Goal: Information Seeking & Learning: Learn about a topic

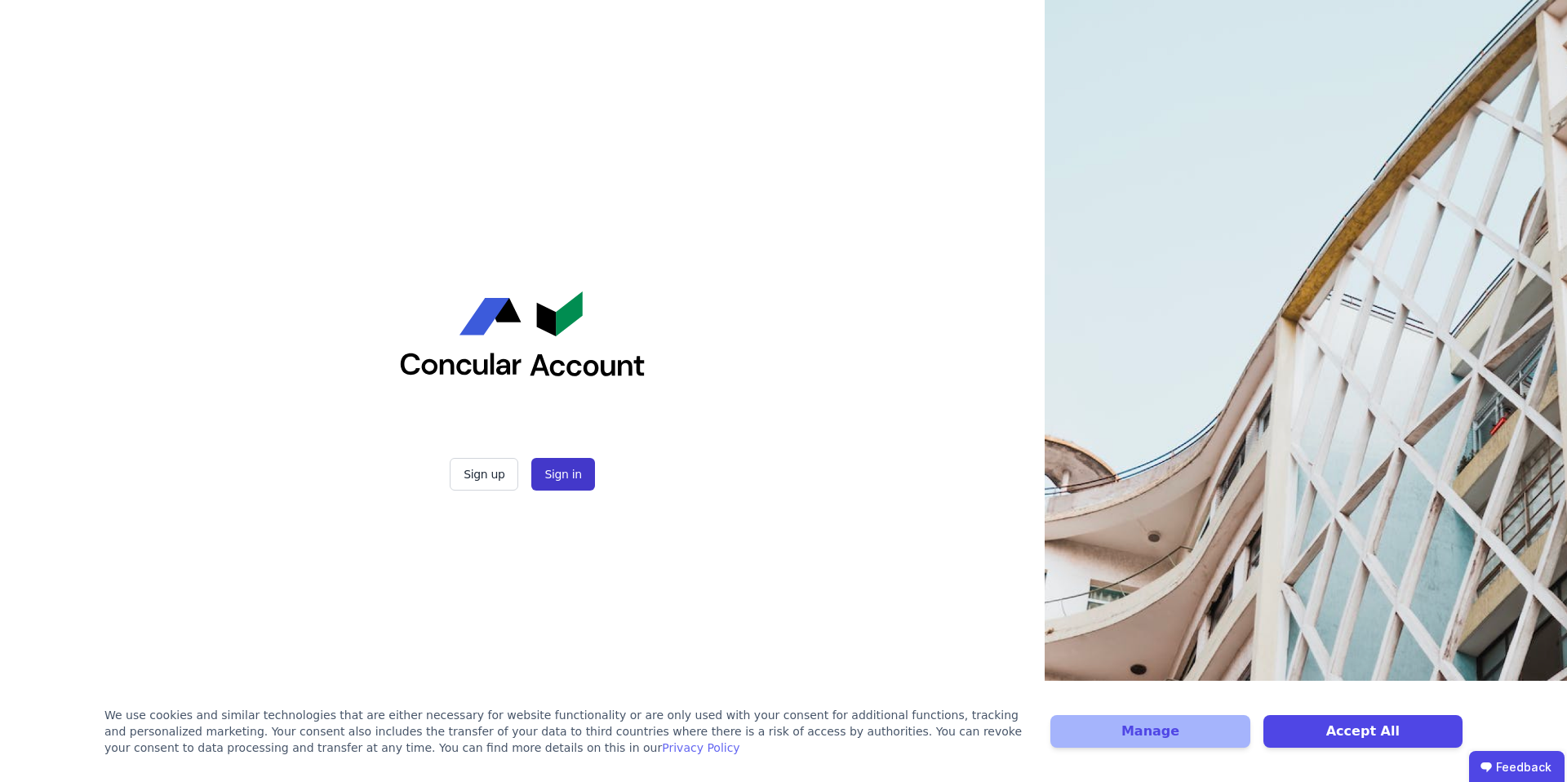
click at [584, 469] on button "Sign in" at bounding box center [562, 474] width 63 height 33
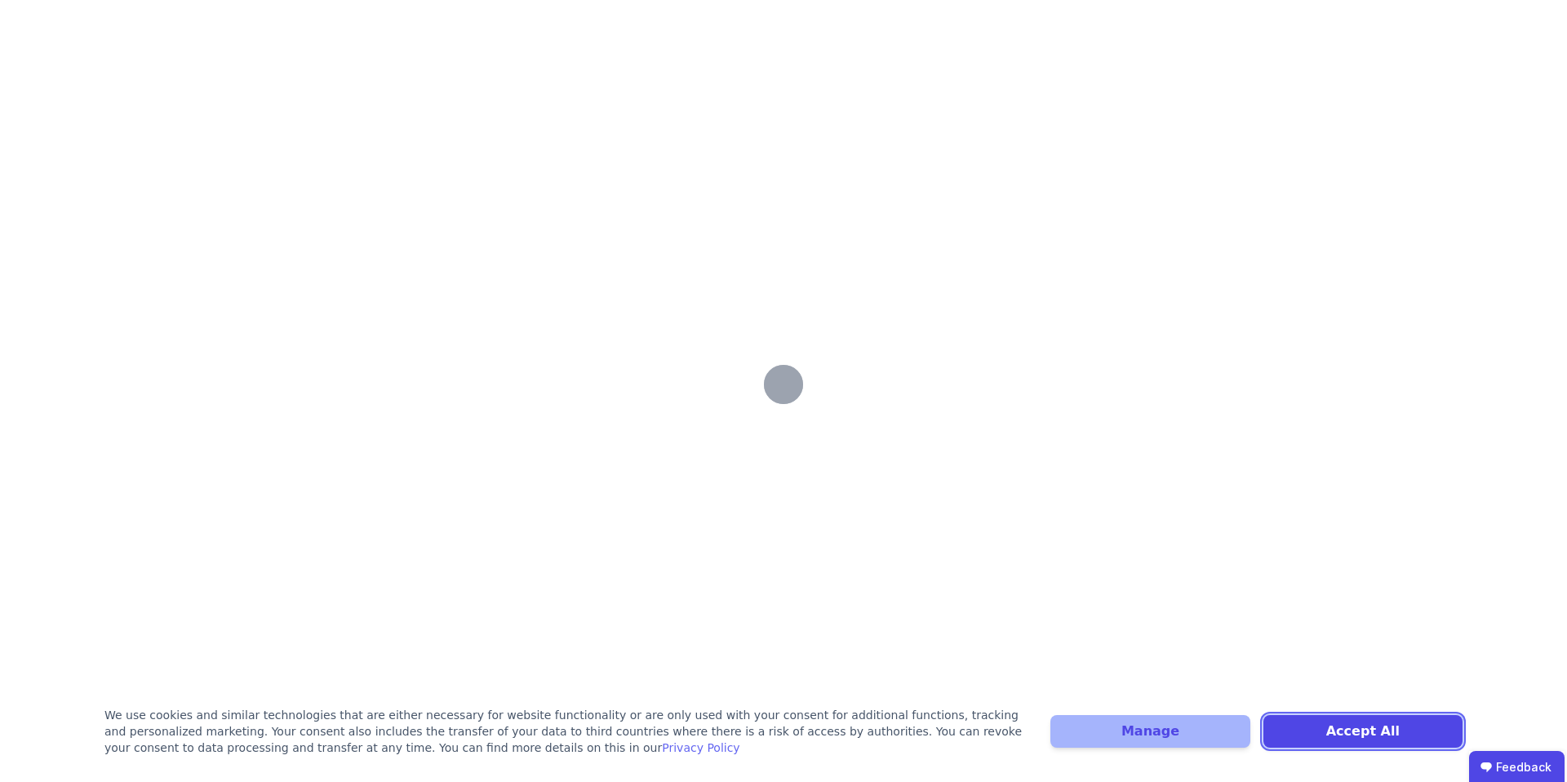
click at [1392, 732] on button "Accept All" at bounding box center [1363, 731] width 199 height 33
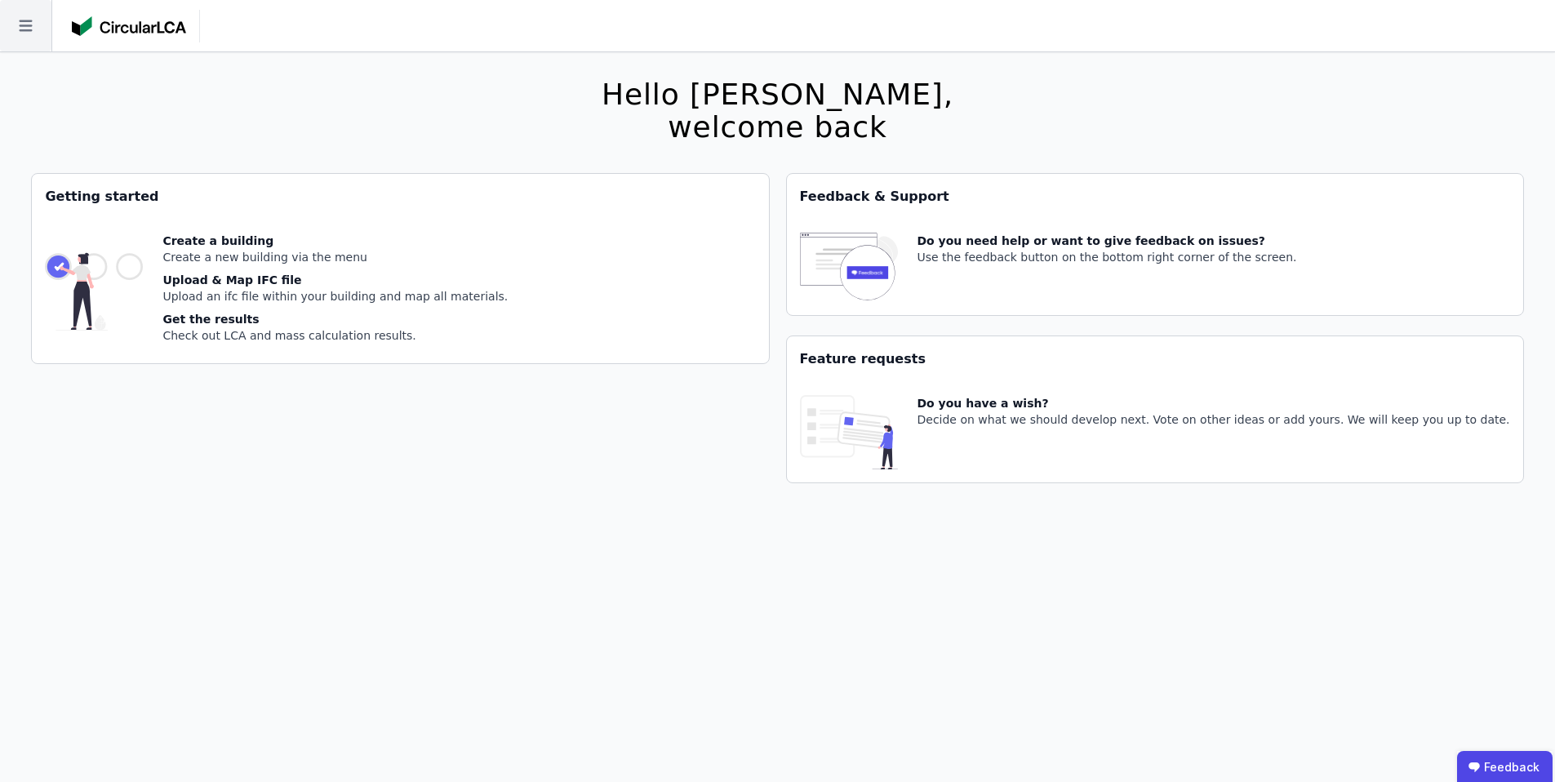
click at [24, 31] on icon at bounding box center [25, 25] width 51 height 51
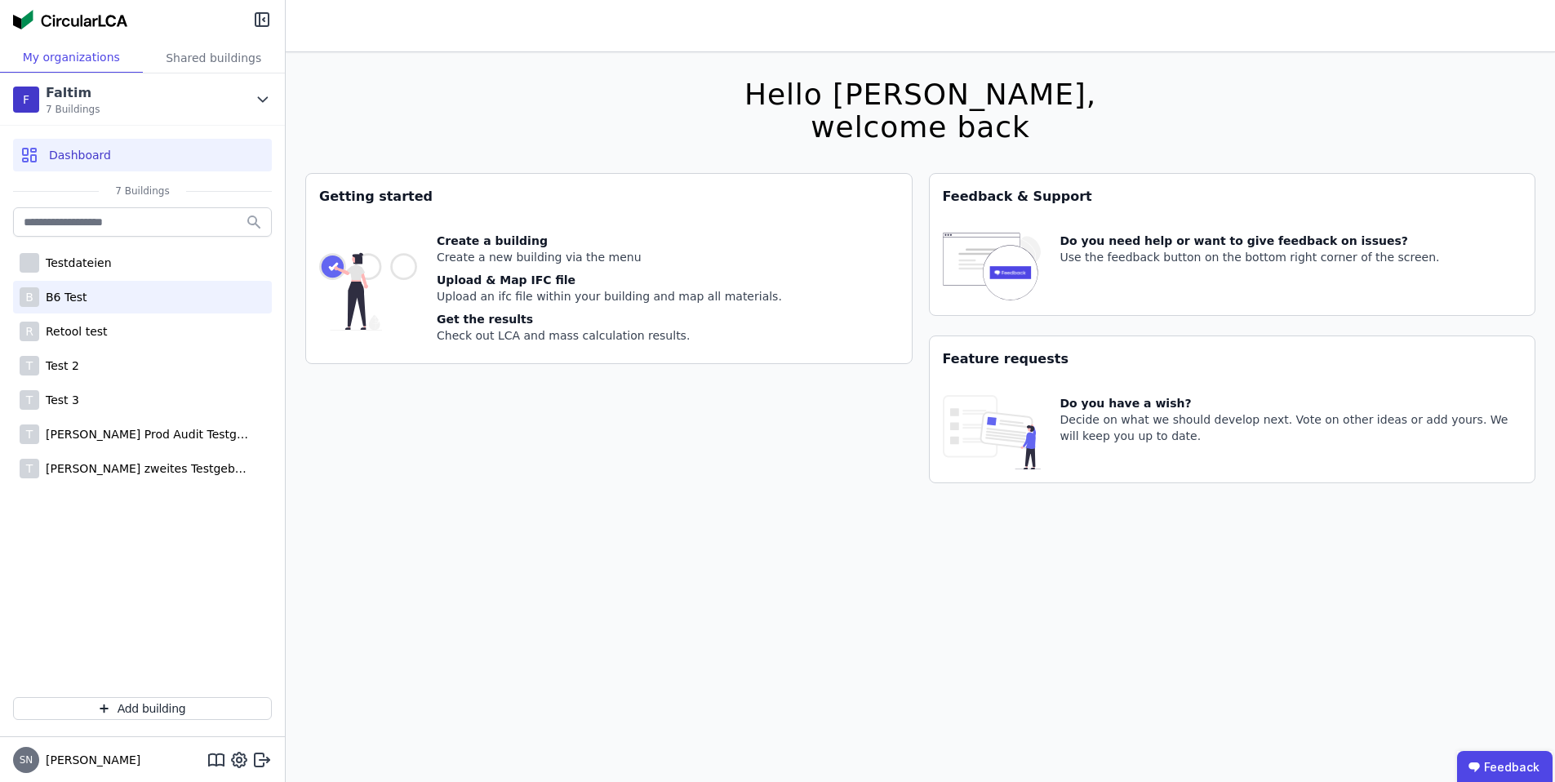
click at [81, 291] on div "B6 Test" at bounding box center [63, 297] width 48 height 16
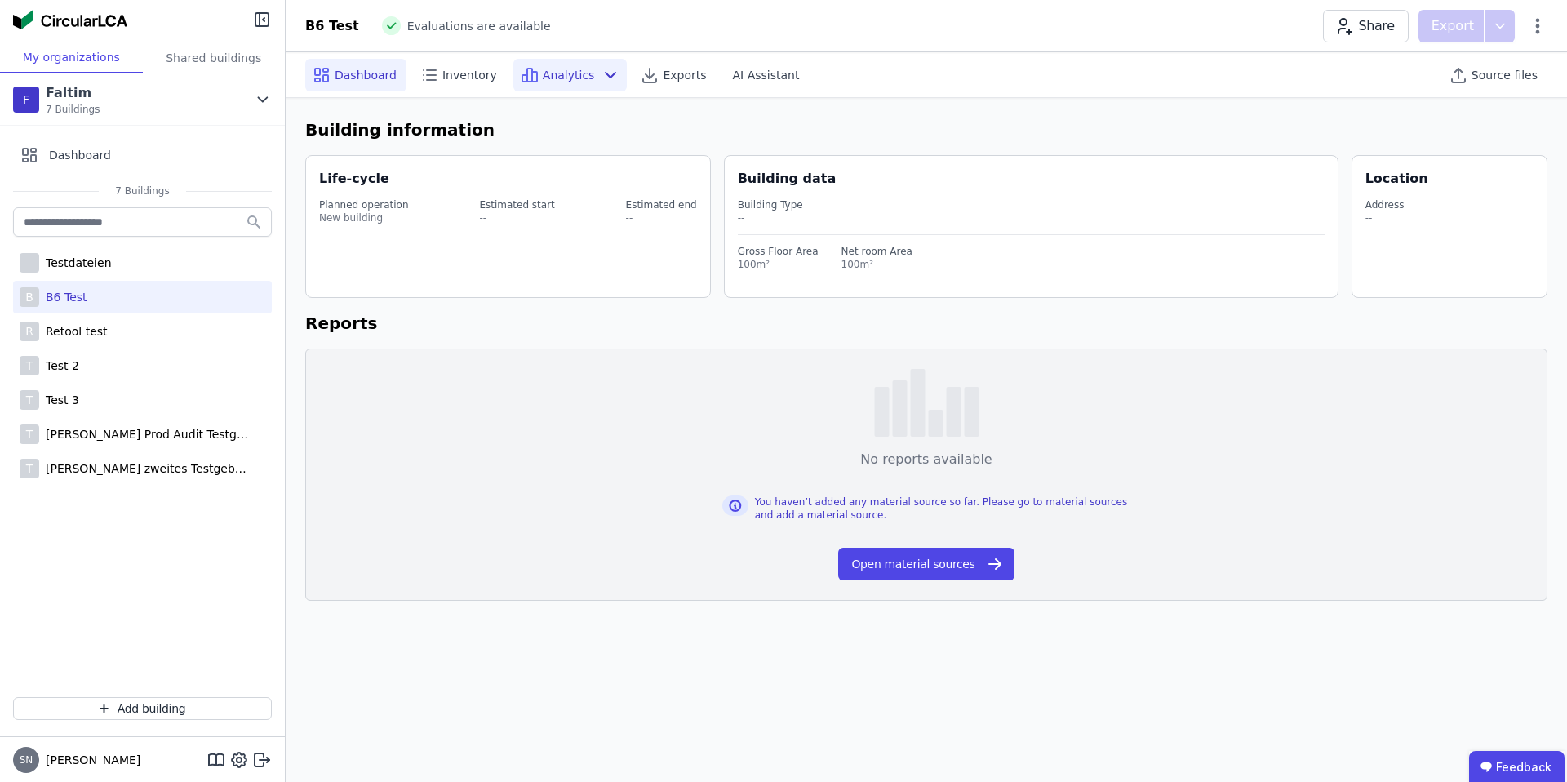
click at [571, 76] on span "Analytics" at bounding box center [569, 75] width 52 height 16
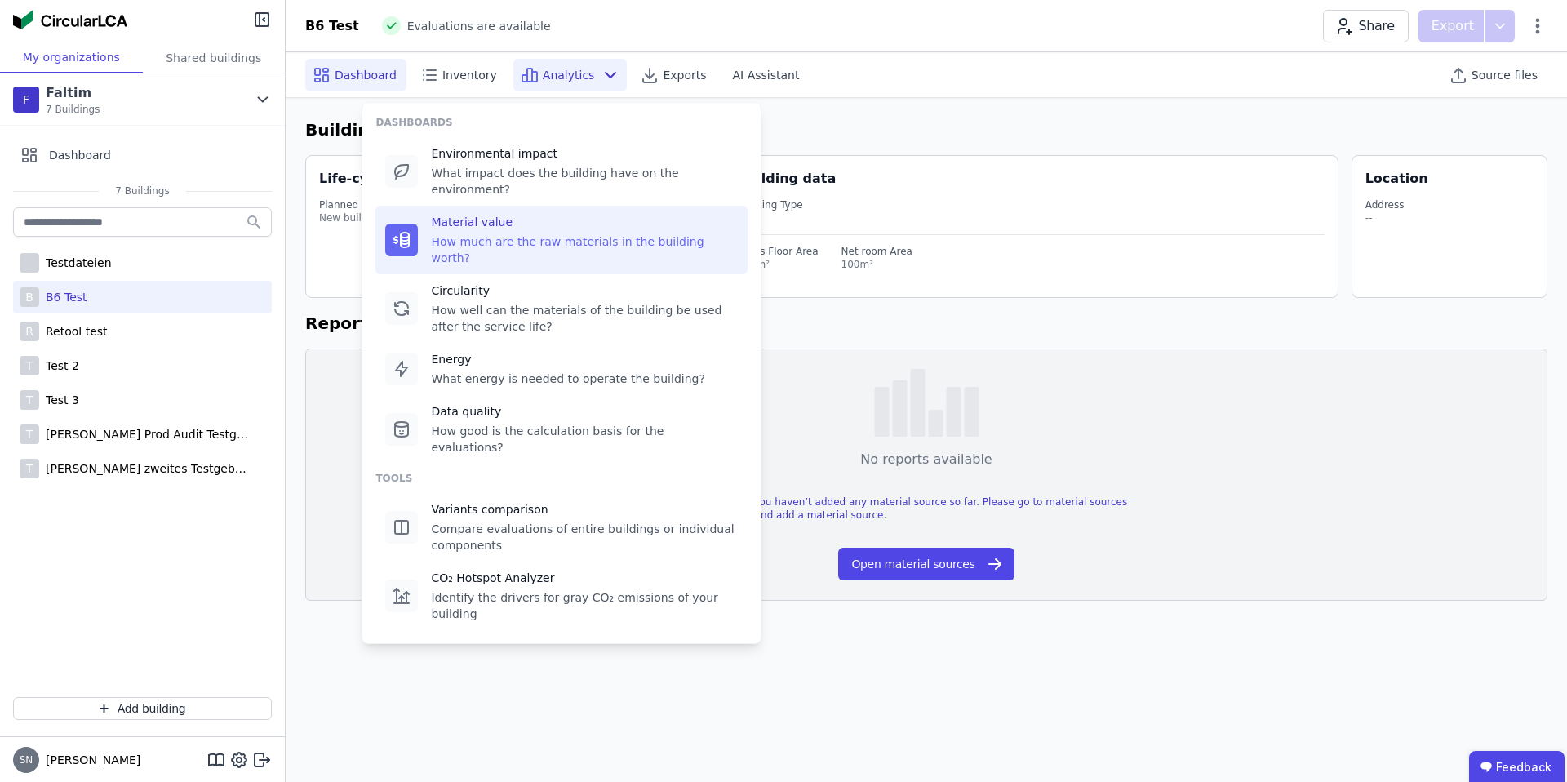
click at [525, 233] on div "How much are the raw materials in the building worth?" at bounding box center [584, 249] width 307 height 33
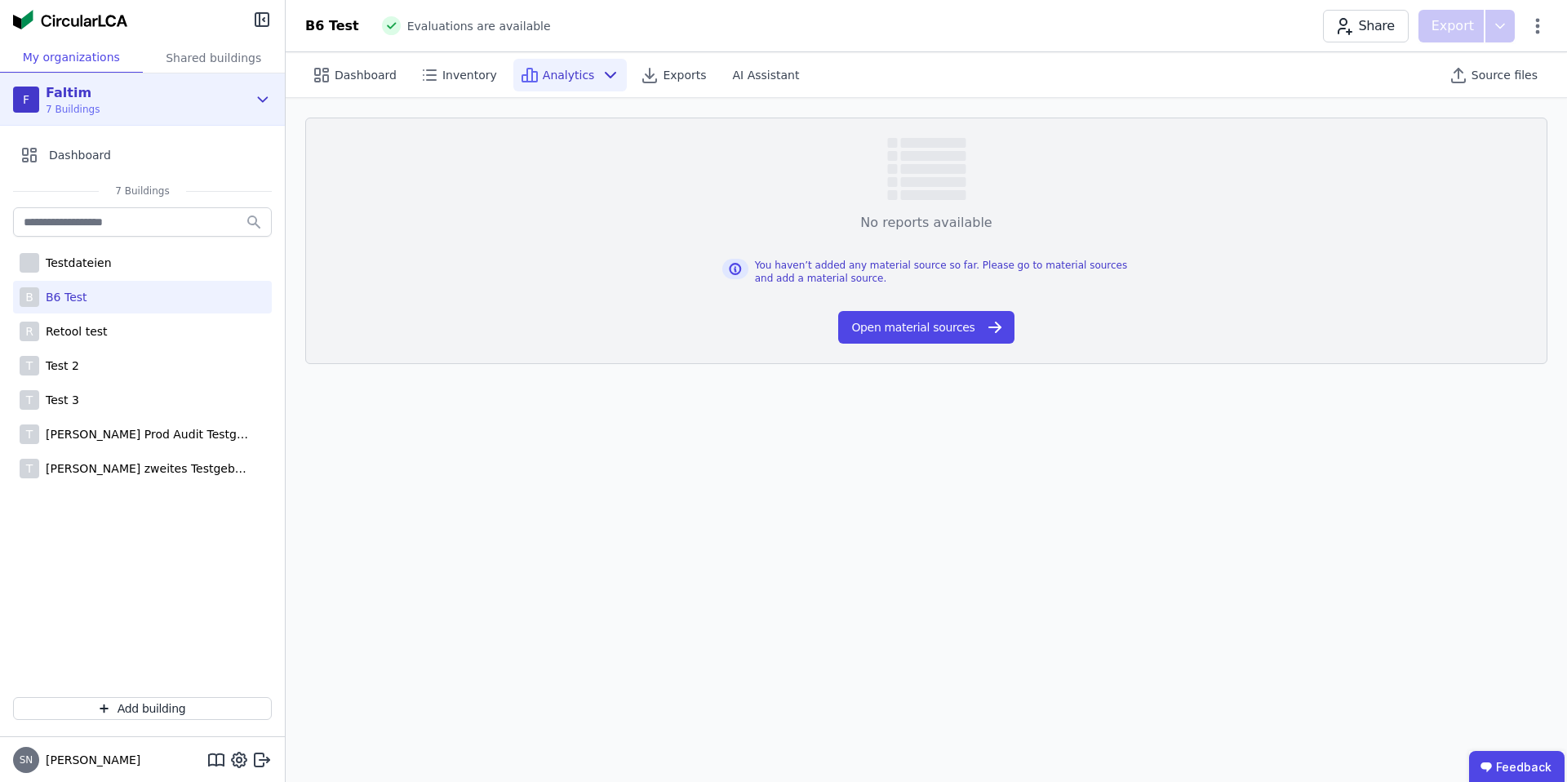
click at [127, 82] on div "F Faltim 7 Buildings" at bounding box center [142, 99] width 285 height 52
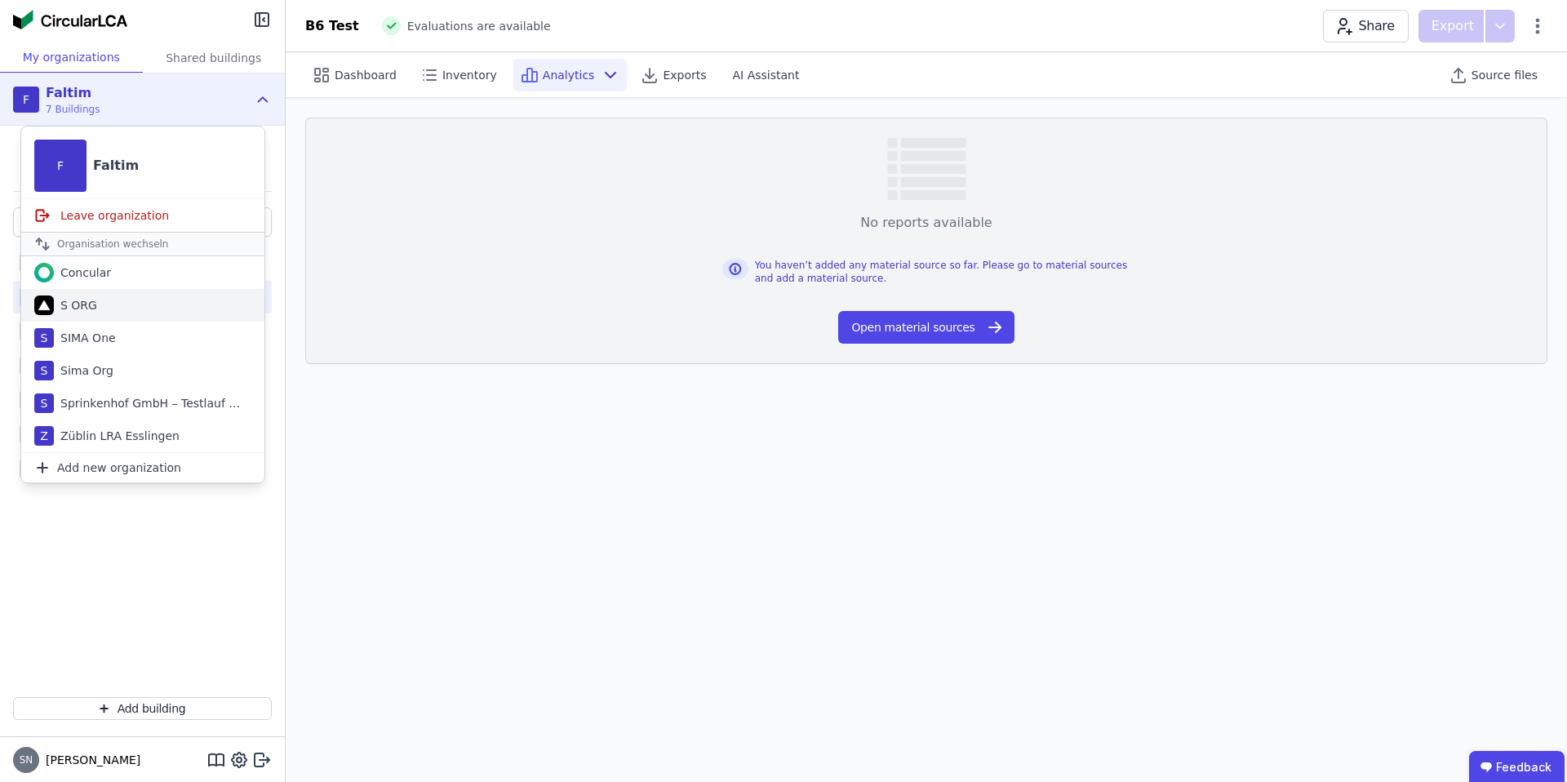
click at [83, 301] on div "S ORG" at bounding box center [75, 305] width 43 height 16
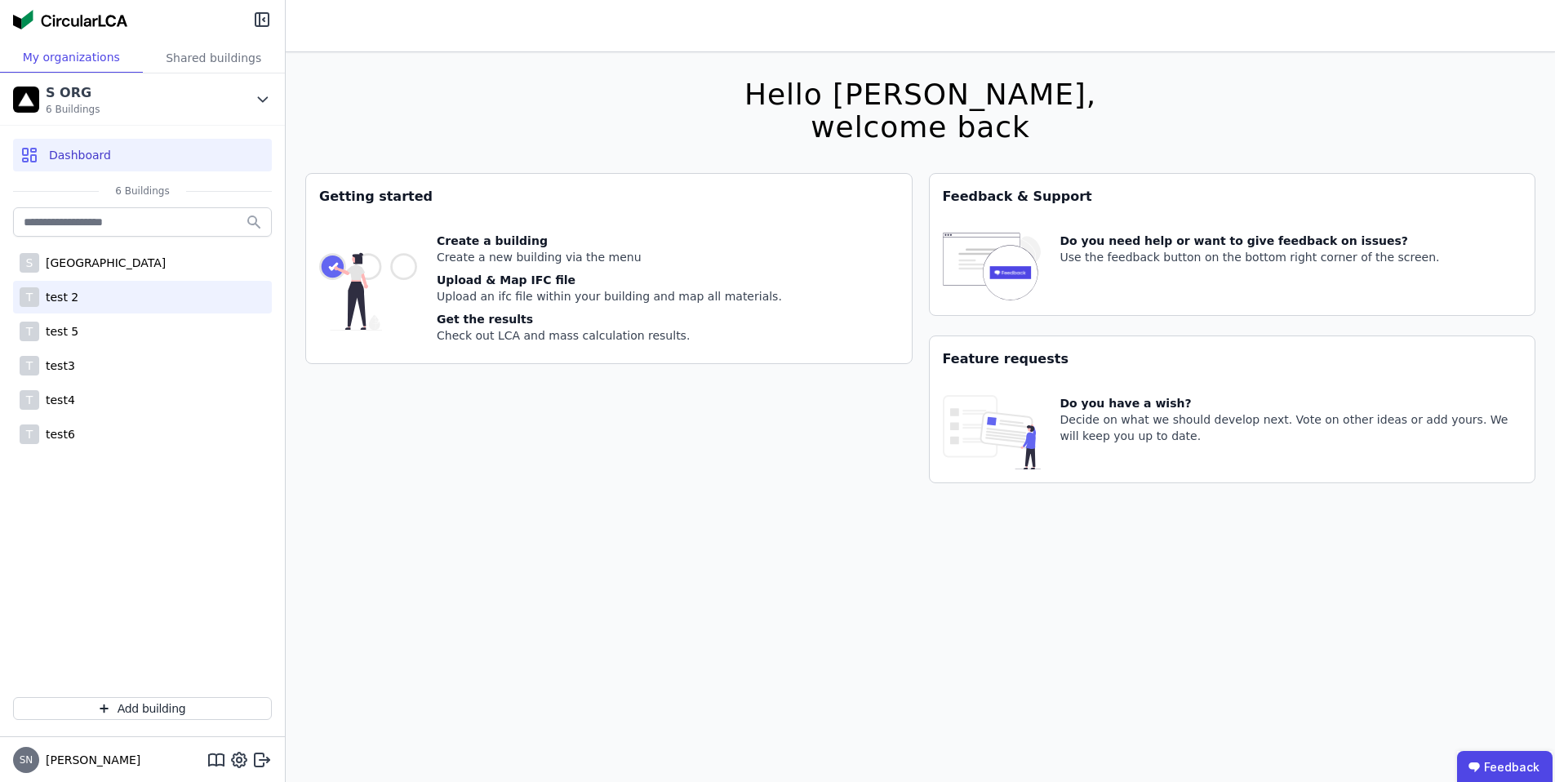
click at [68, 291] on div "test 2" at bounding box center [58, 297] width 39 height 16
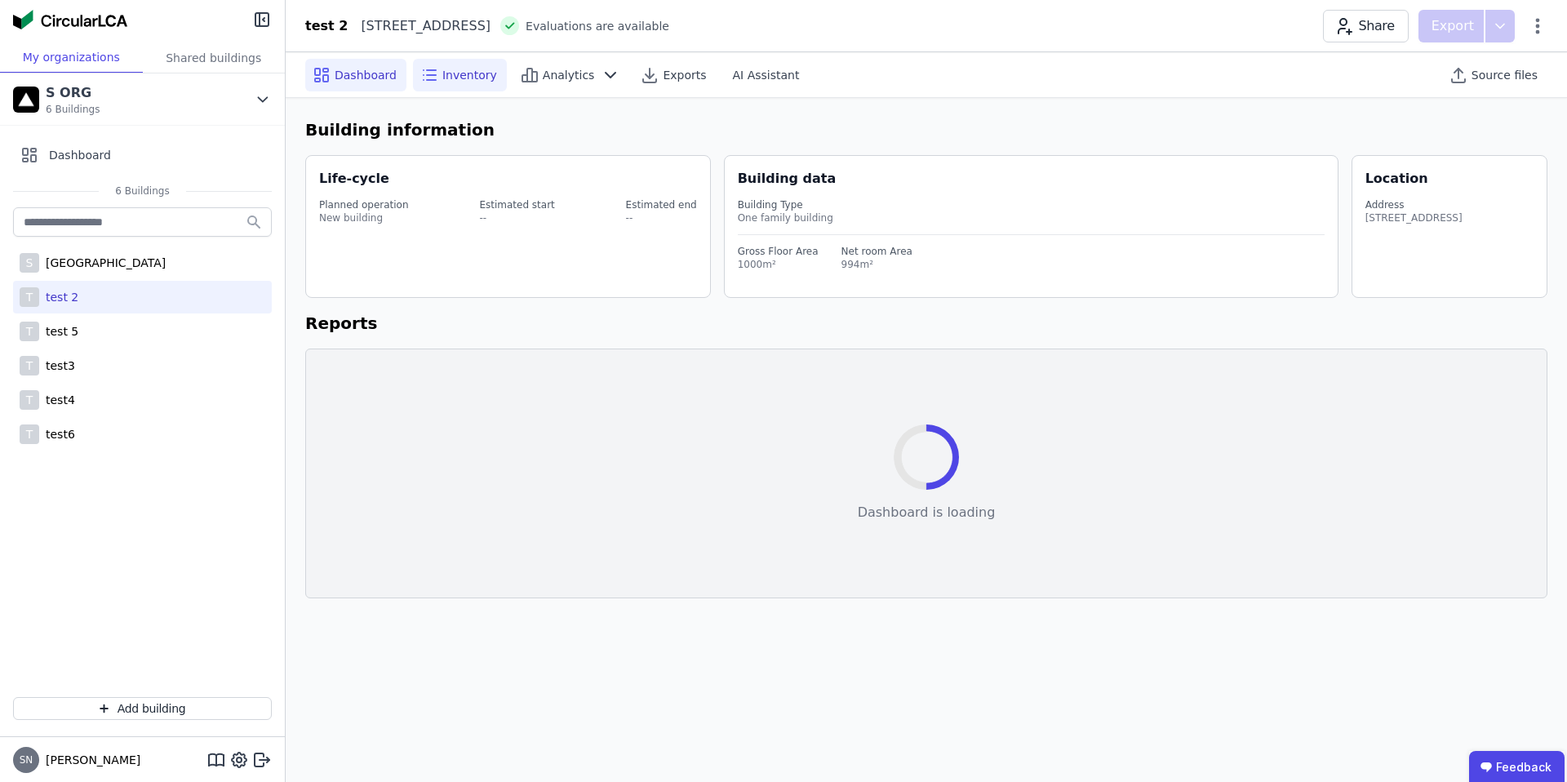
select select "*"
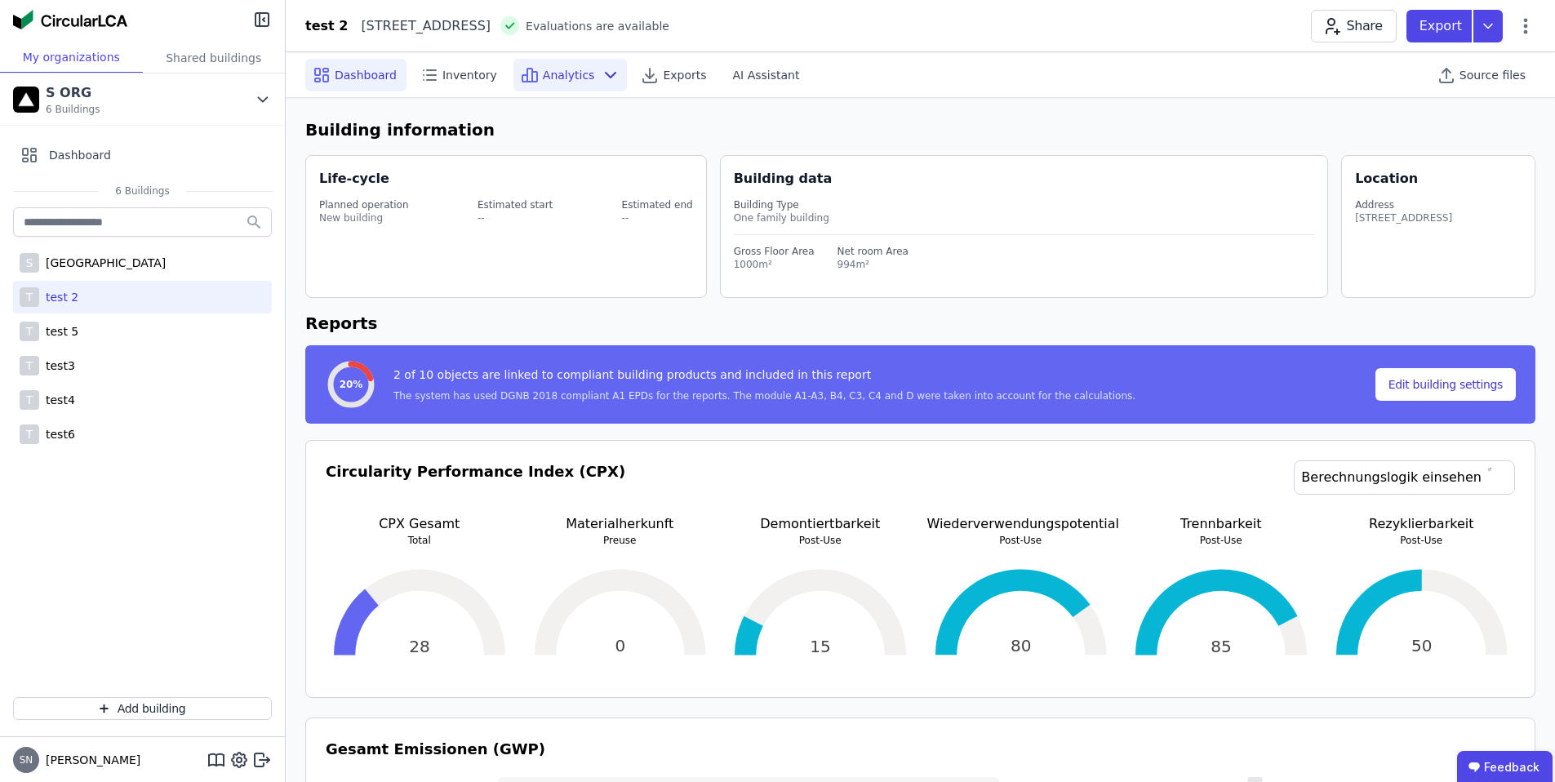
click at [564, 69] on span "Analytics" at bounding box center [569, 75] width 52 height 16
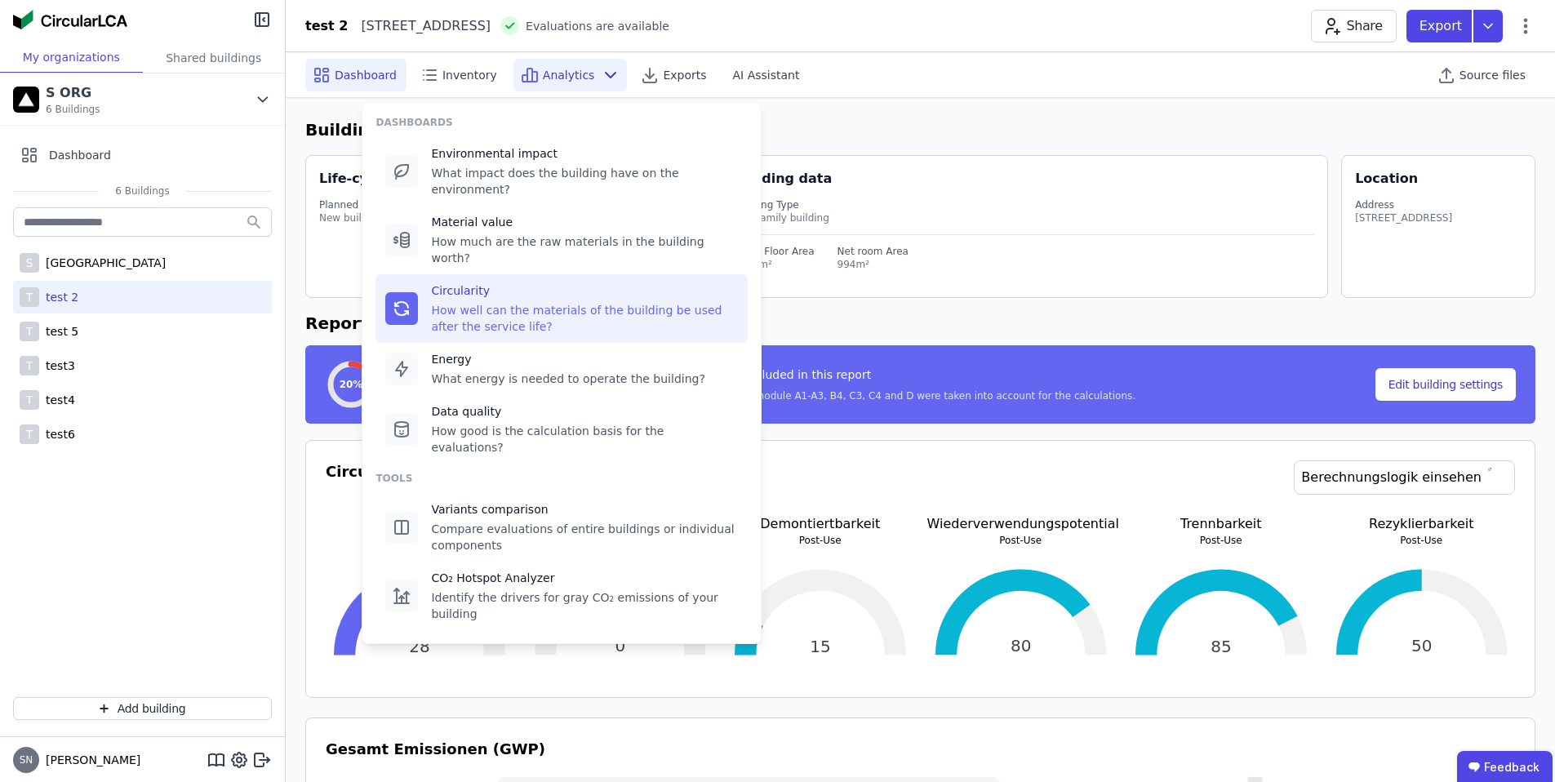
click at [539, 302] on div "How well can the materials of the building be used after the service life?" at bounding box center [584, 318] width 307 height 33
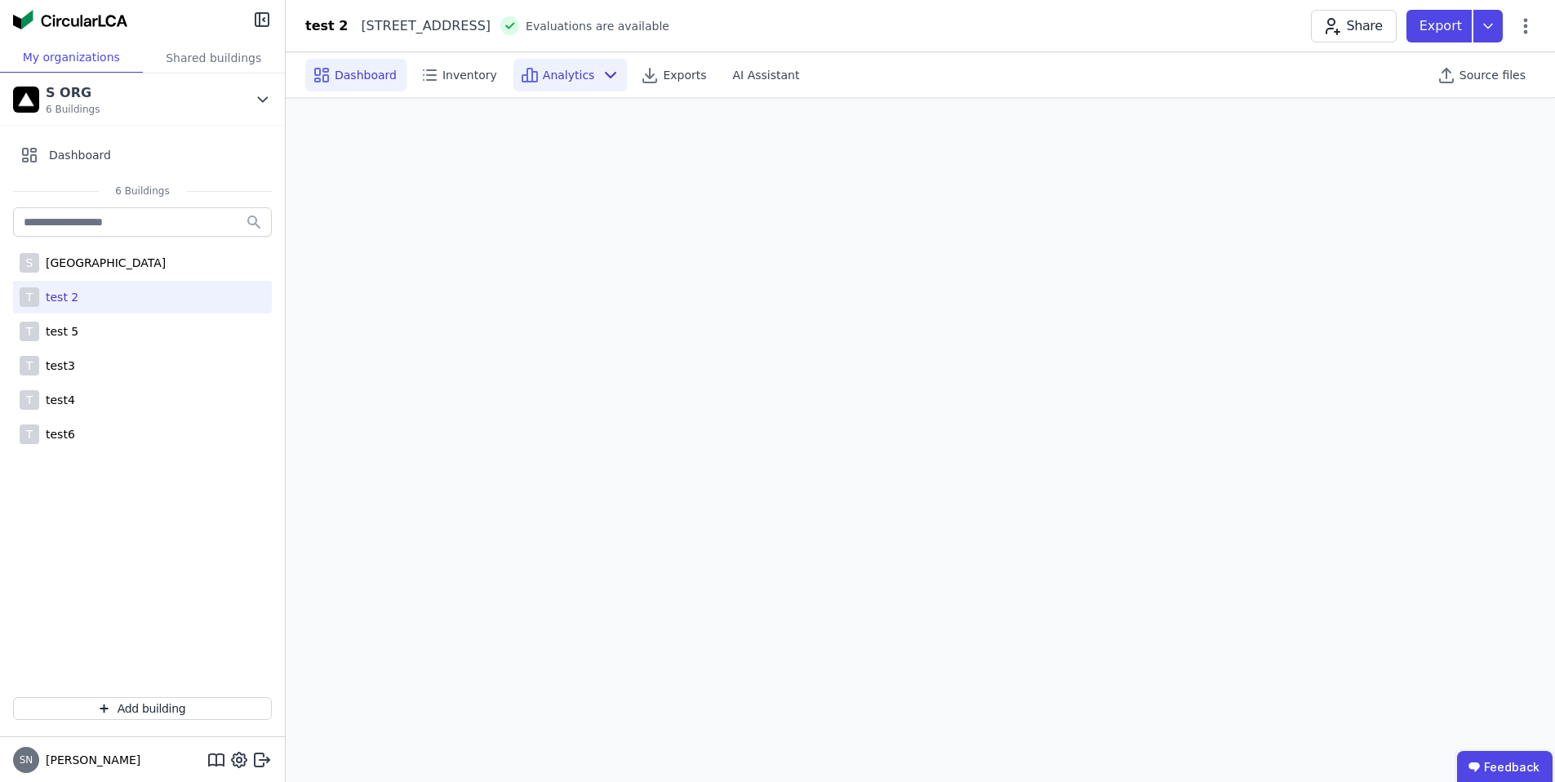
click at [372, 67] on span "Dashboard" at bounding box center [366, 75] width 62 height 16
select select "*"
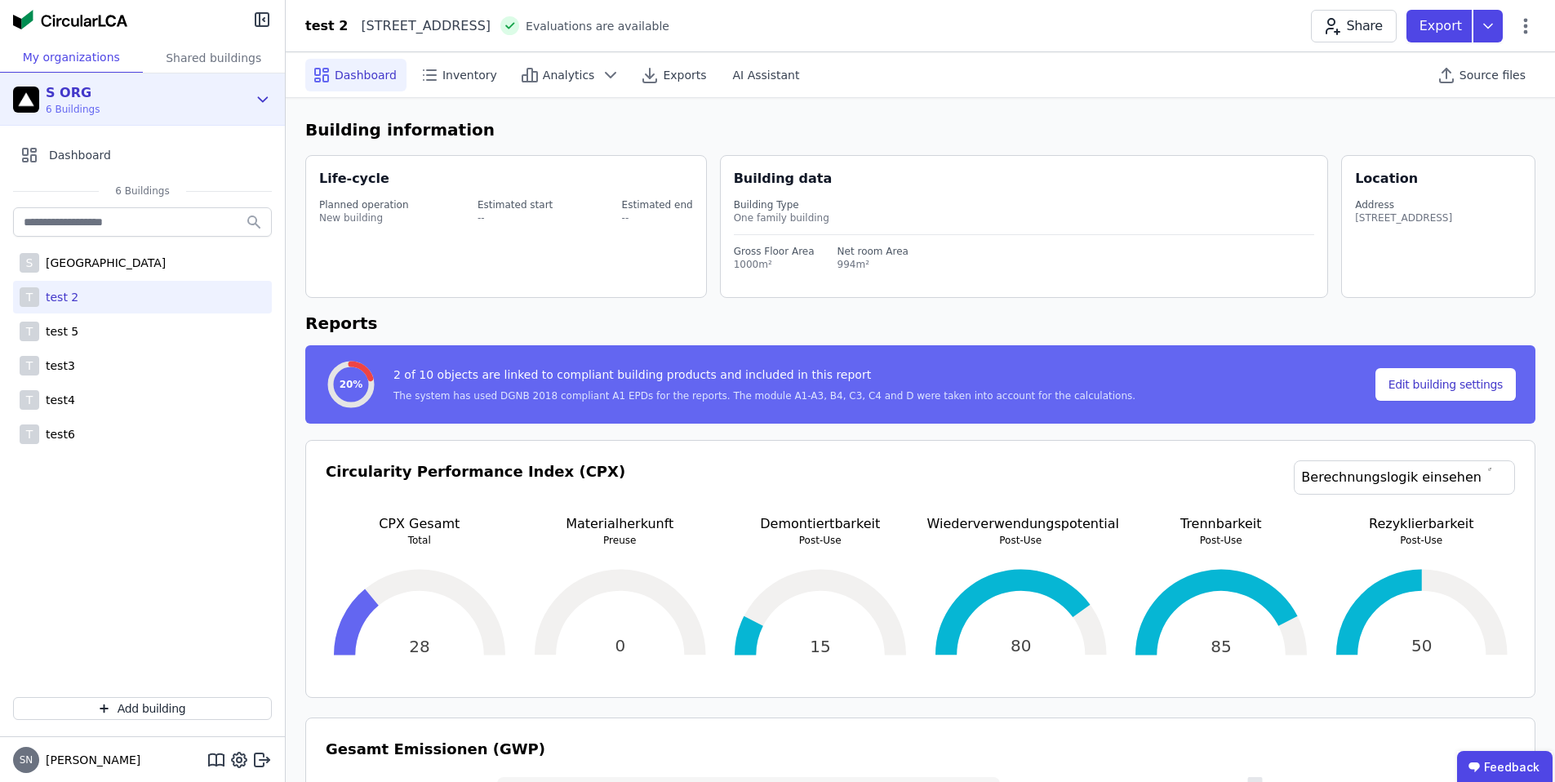
click at [87, 97] on div "S ORG" at bounding box center [73, 93] width 54 height 20
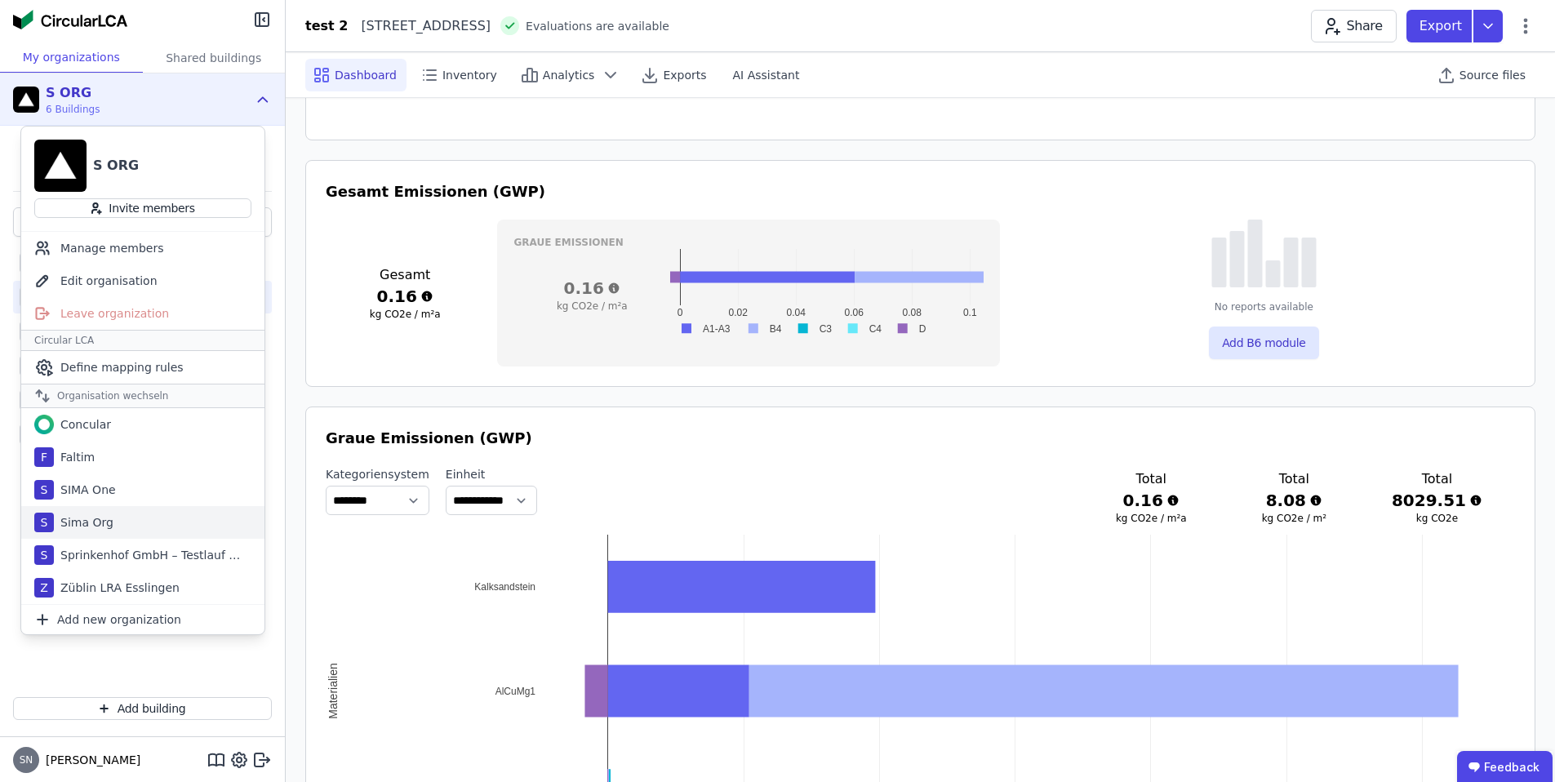
scroll to position [741, 0]
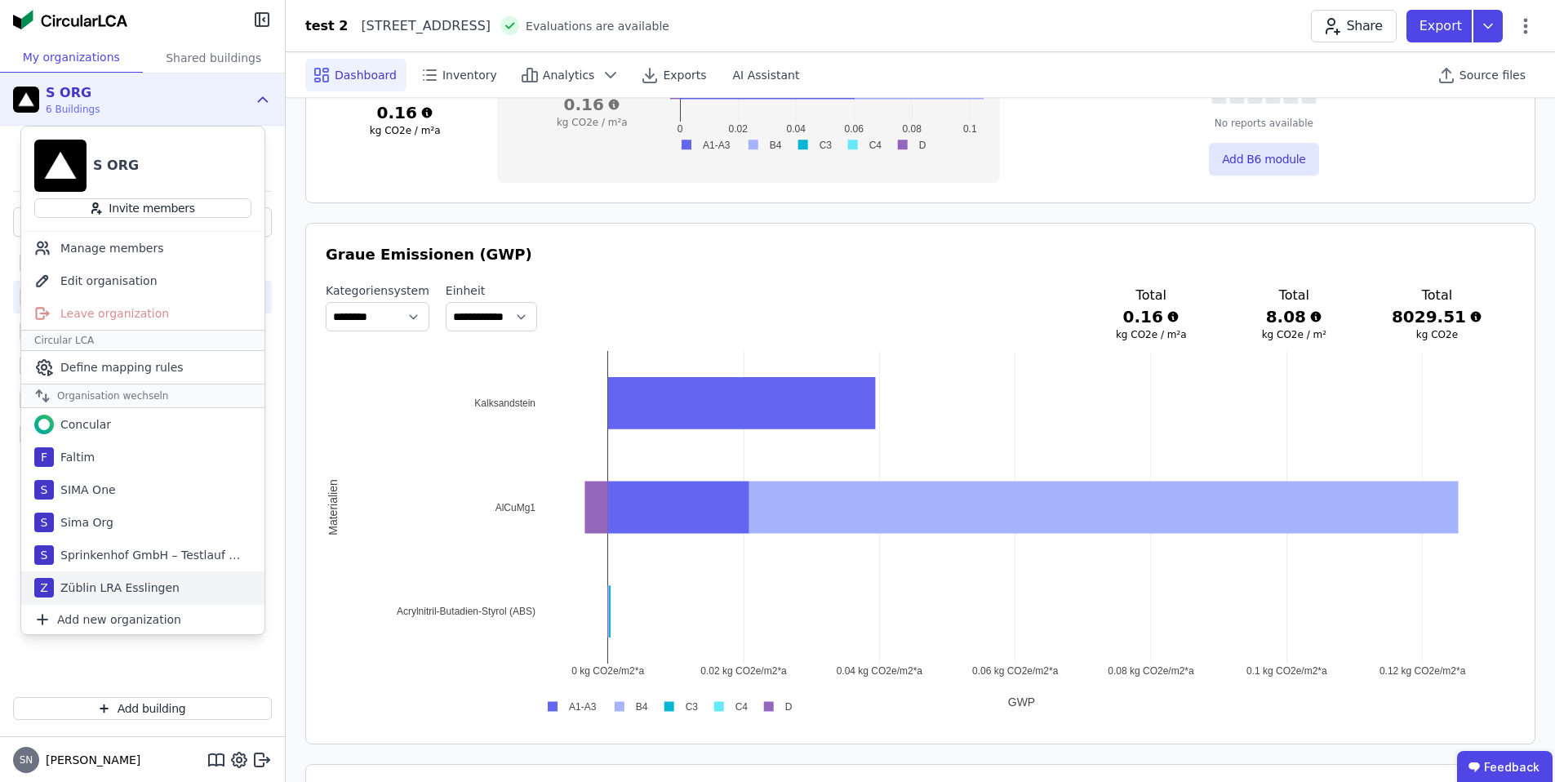
click at [118, 588] on div "Züblin LRA Esslingen" at bounding box center [117, 588] width 126 height 16
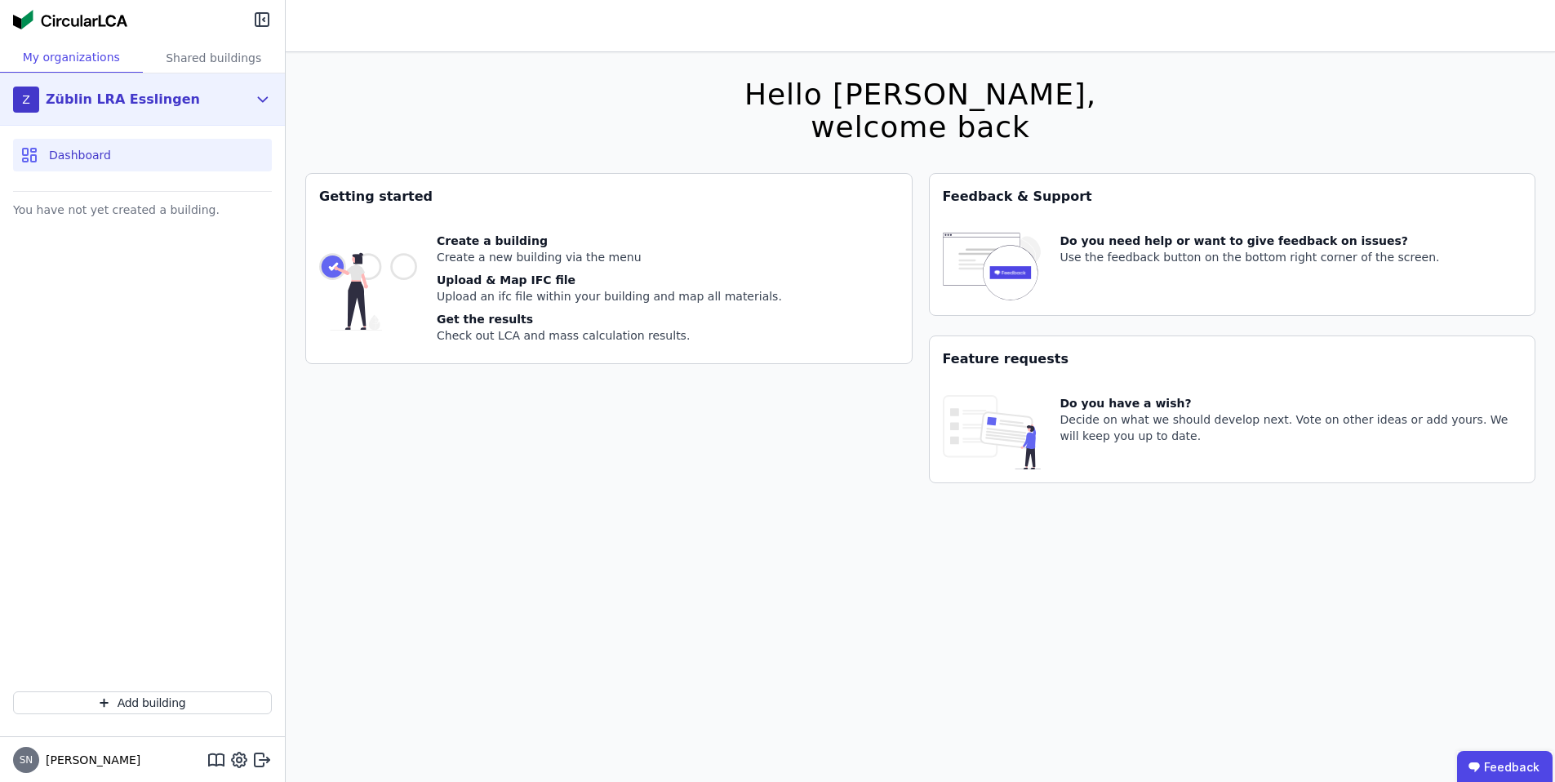
click at [116, 96] on div "Züblin LRA Esslingen" at bounding box center [123, 100] width 154 height 20
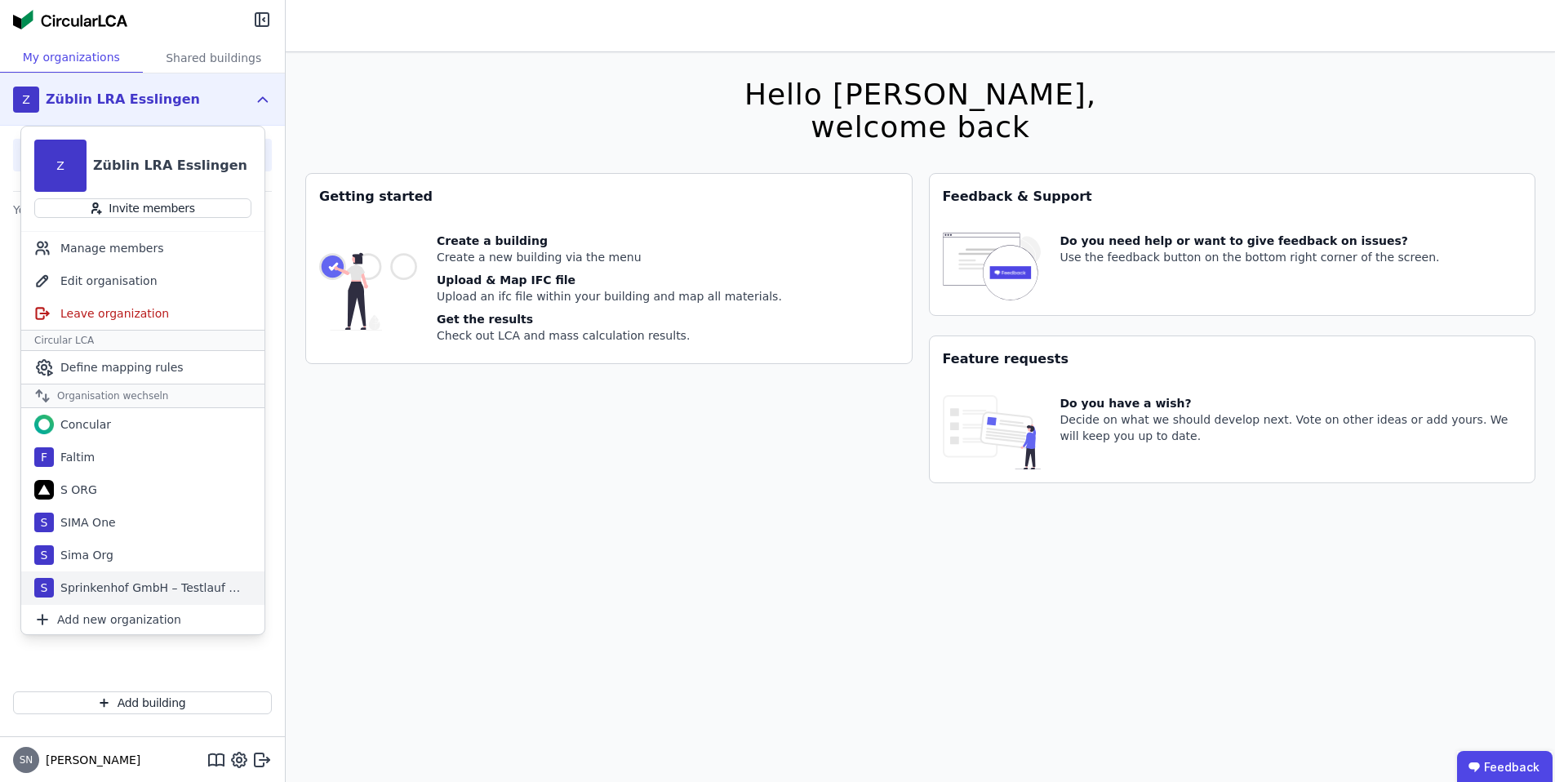
click at [104, 582] on div "Sprinkenhof GmbH – Testlauf Große Datei" at bounding box center [148, 588] width 188 height 16
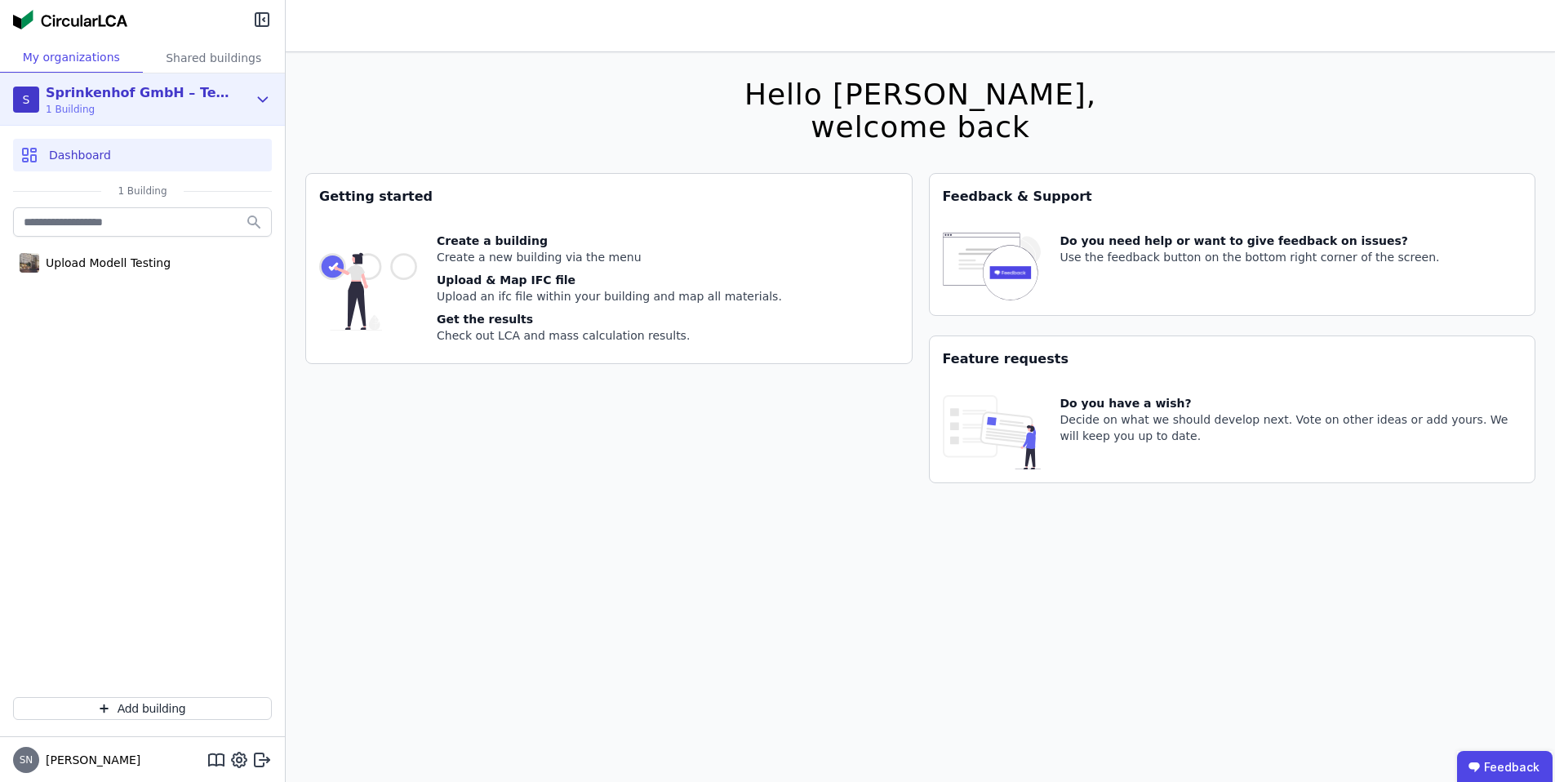
click at [128, 85] on div "Sprinkenhof GmbH – Testlauf Große Datei" at bounding box center [140, 93] width 188 height 20
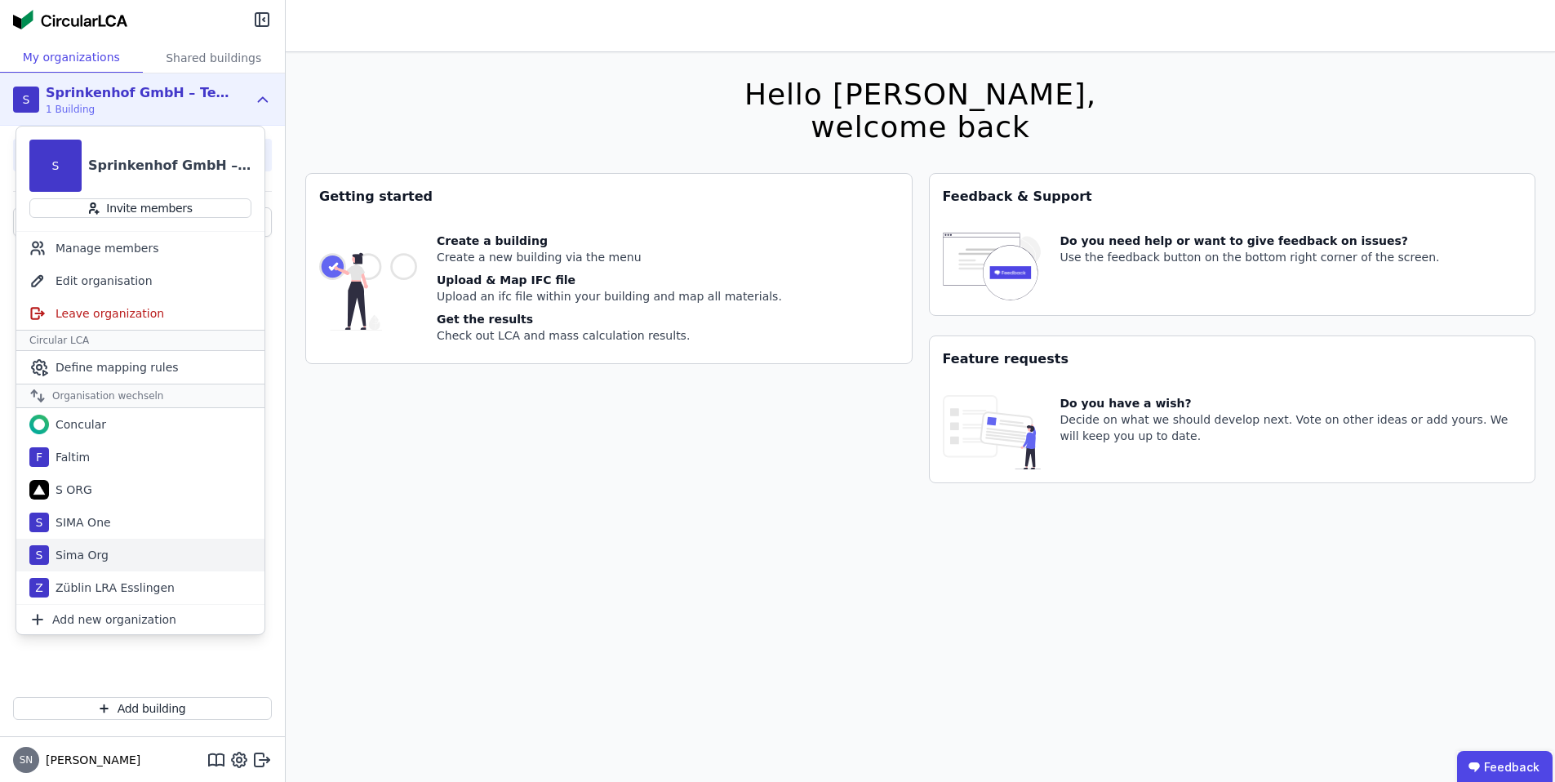
click at [95, 557] on div "Sima Org" at bounding box center [79, 555] width 60 height 16
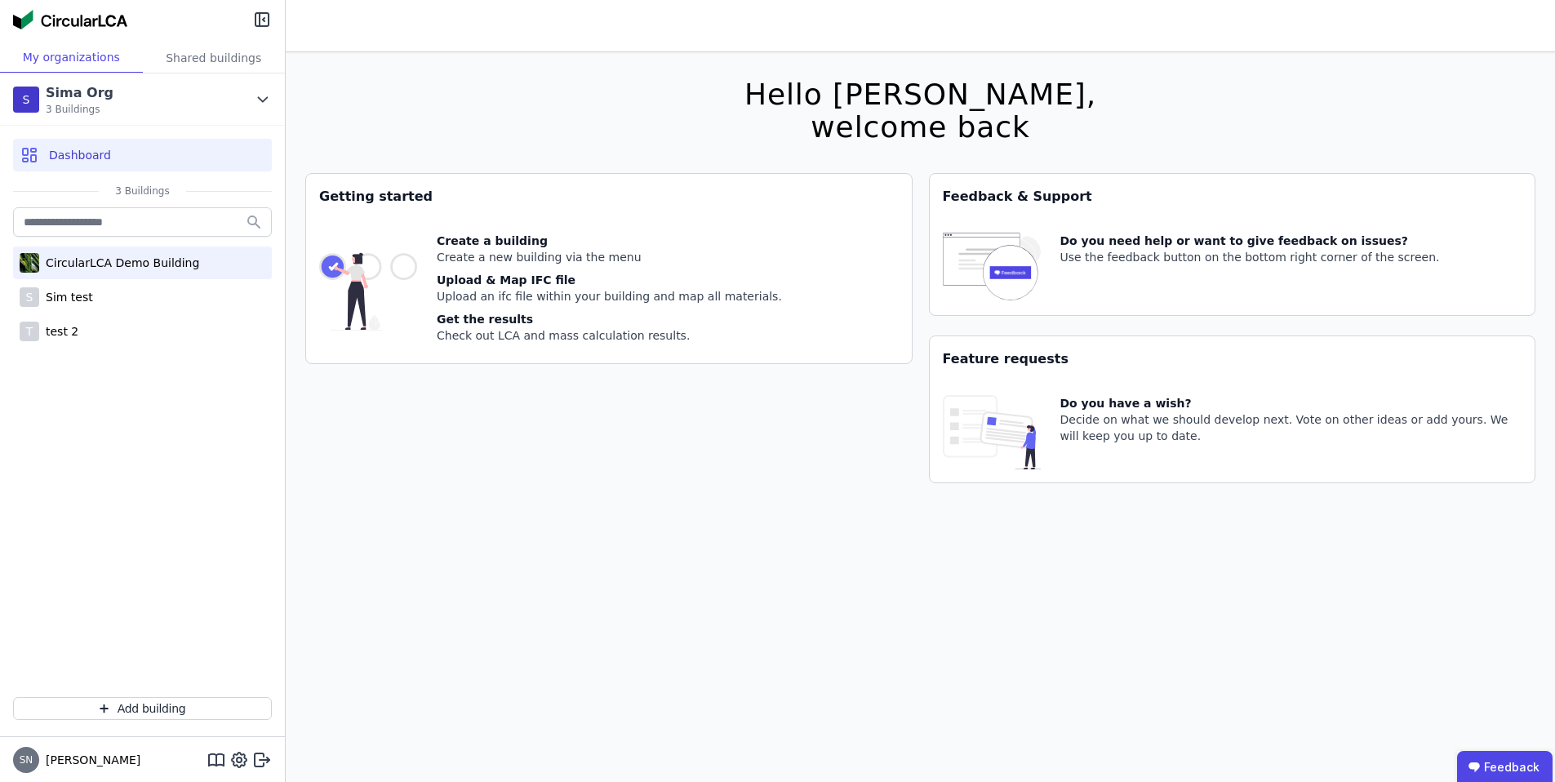
click at [87, 255] on div "CircularLCA Demo Building" at bounding box center [119, 263] width 160 height 16
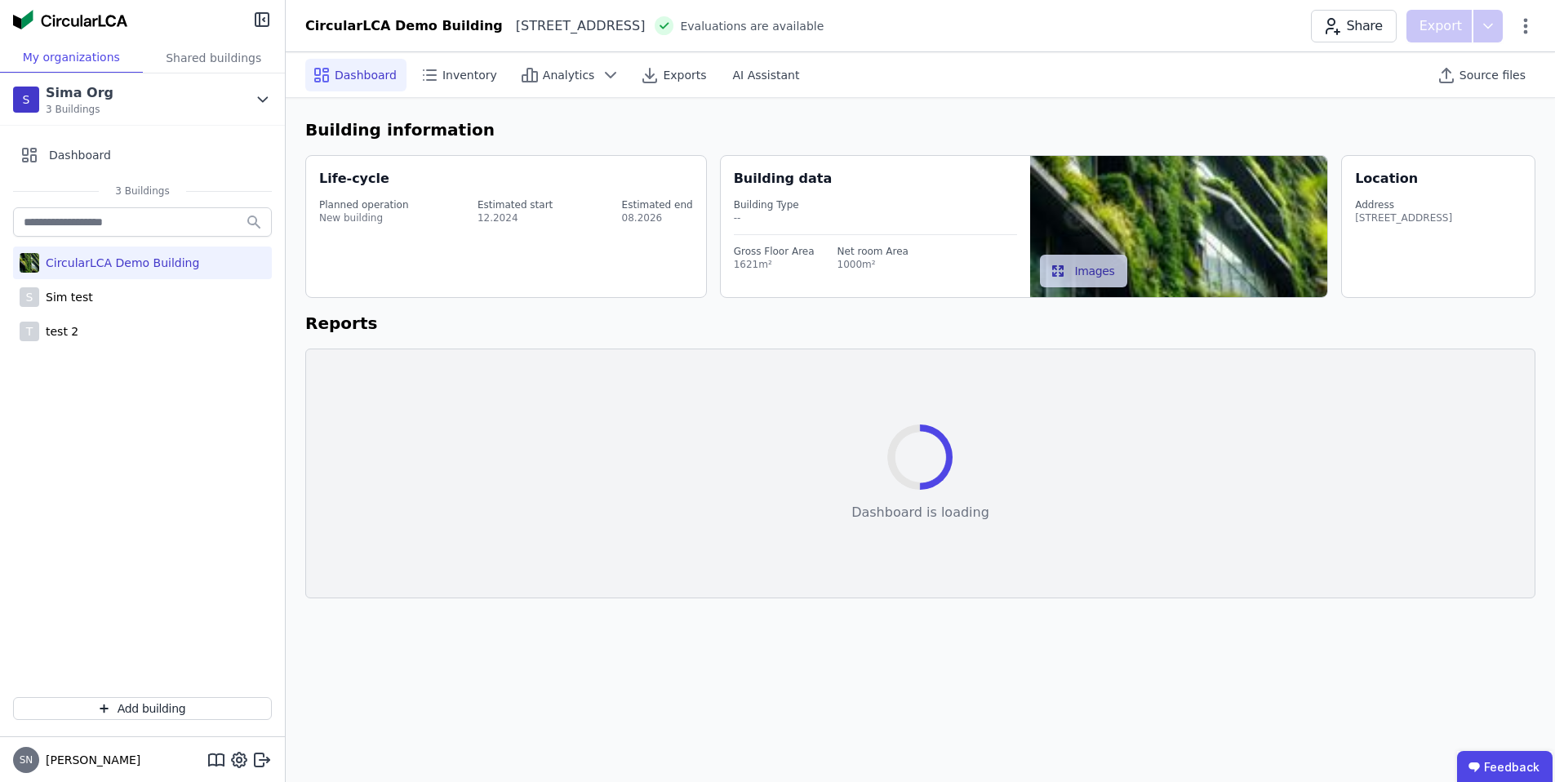
select select "*"
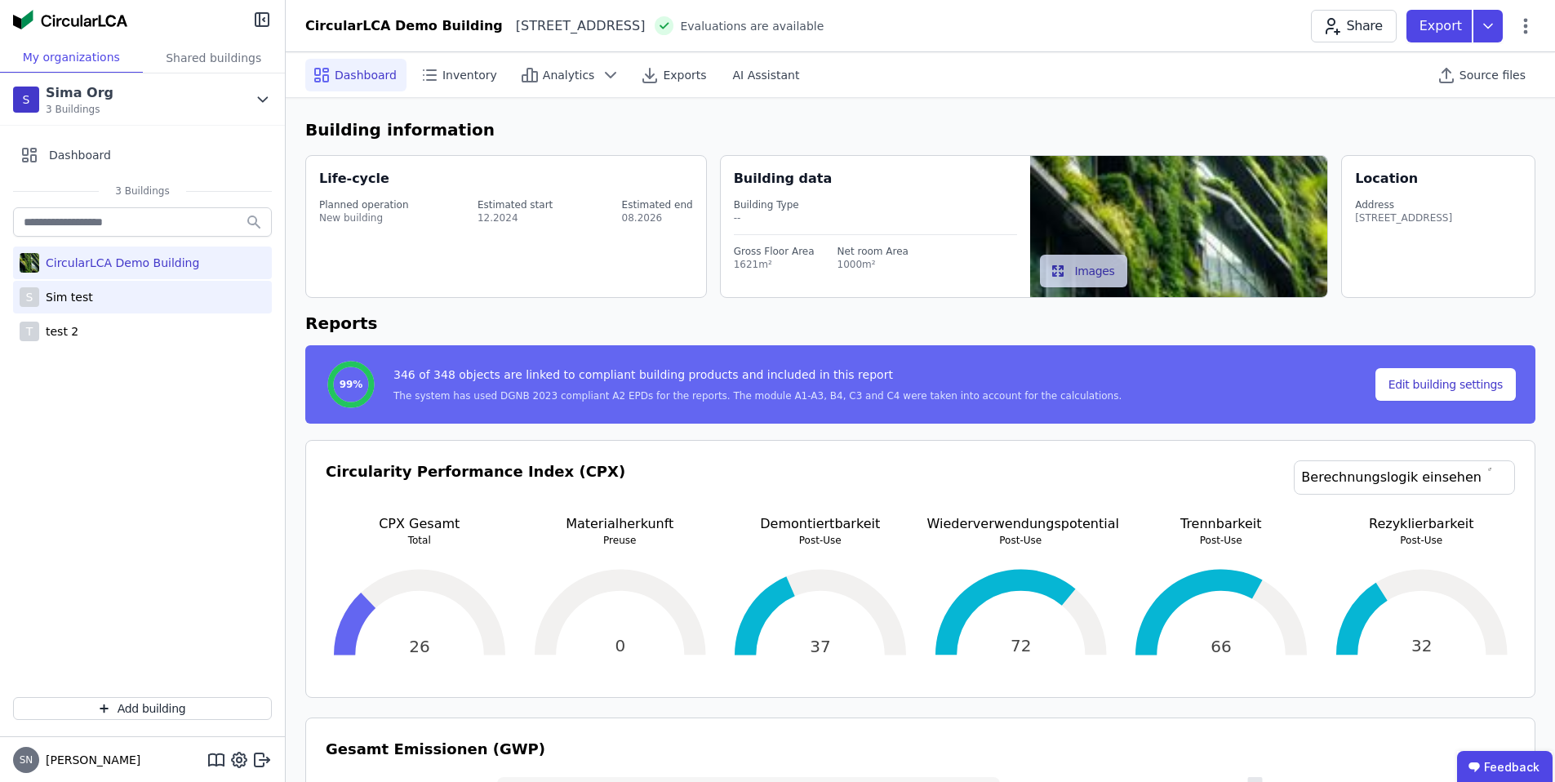
click at [78, 291] on div "Sim test" at bounding box center [66, 297] width 54 height 16
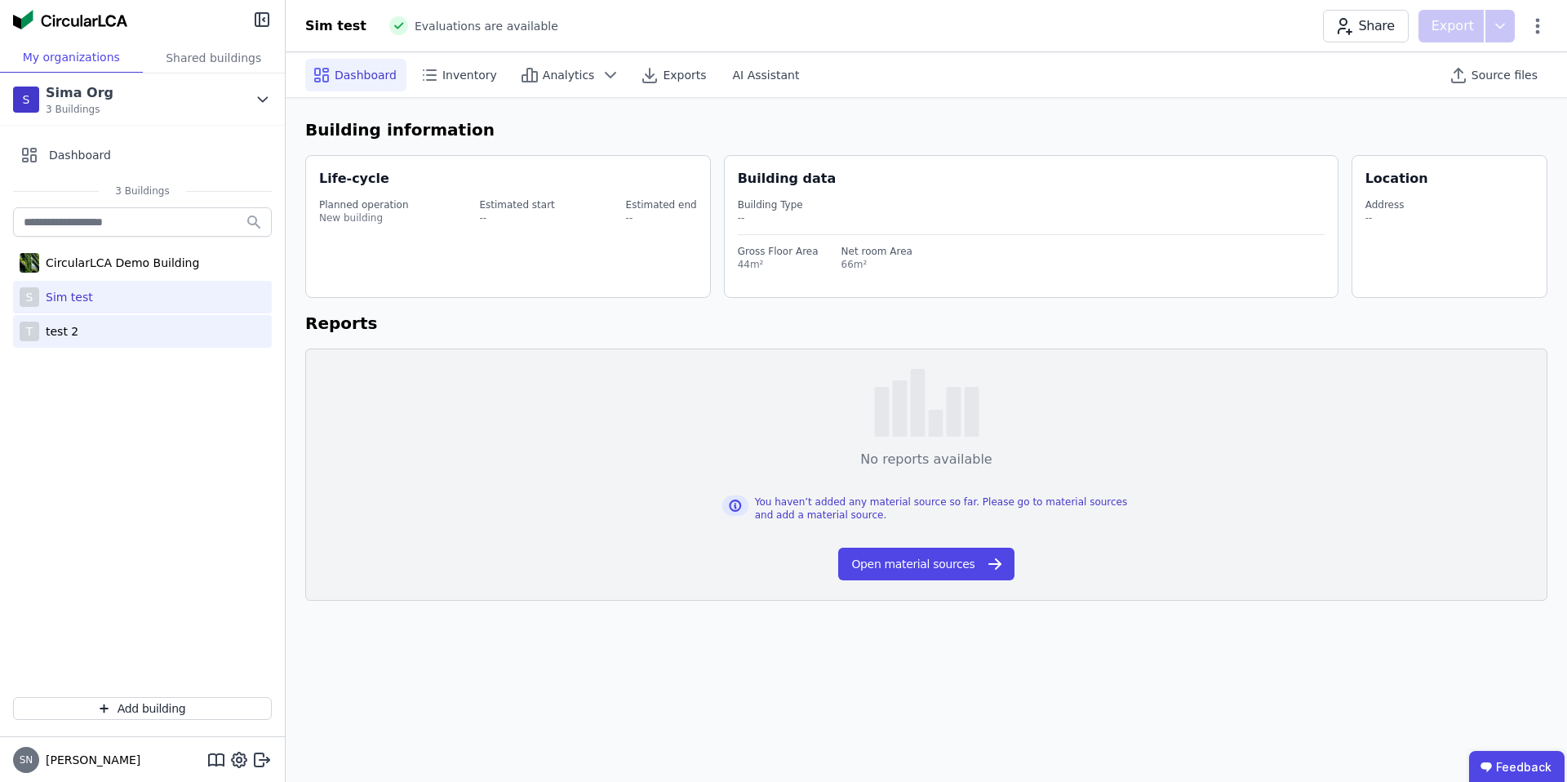
click at [81, 340] on div "T test 2" at bounding box center [142, 331] width 259 height 33
click at [771, 78] on span "AI Assistant" at bounding box center [766, 75] width 67 height 16
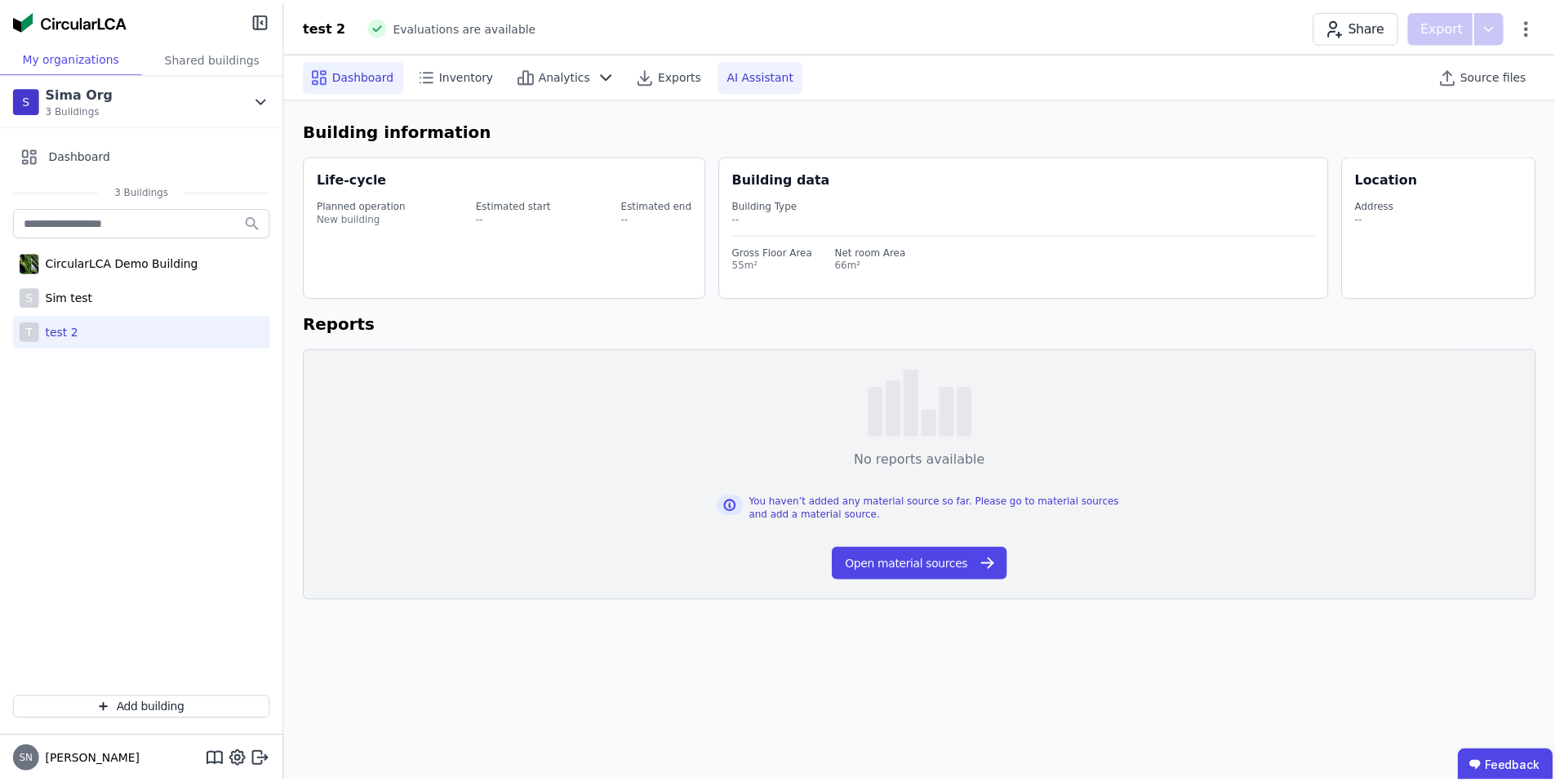
scroll to position [16, 0]
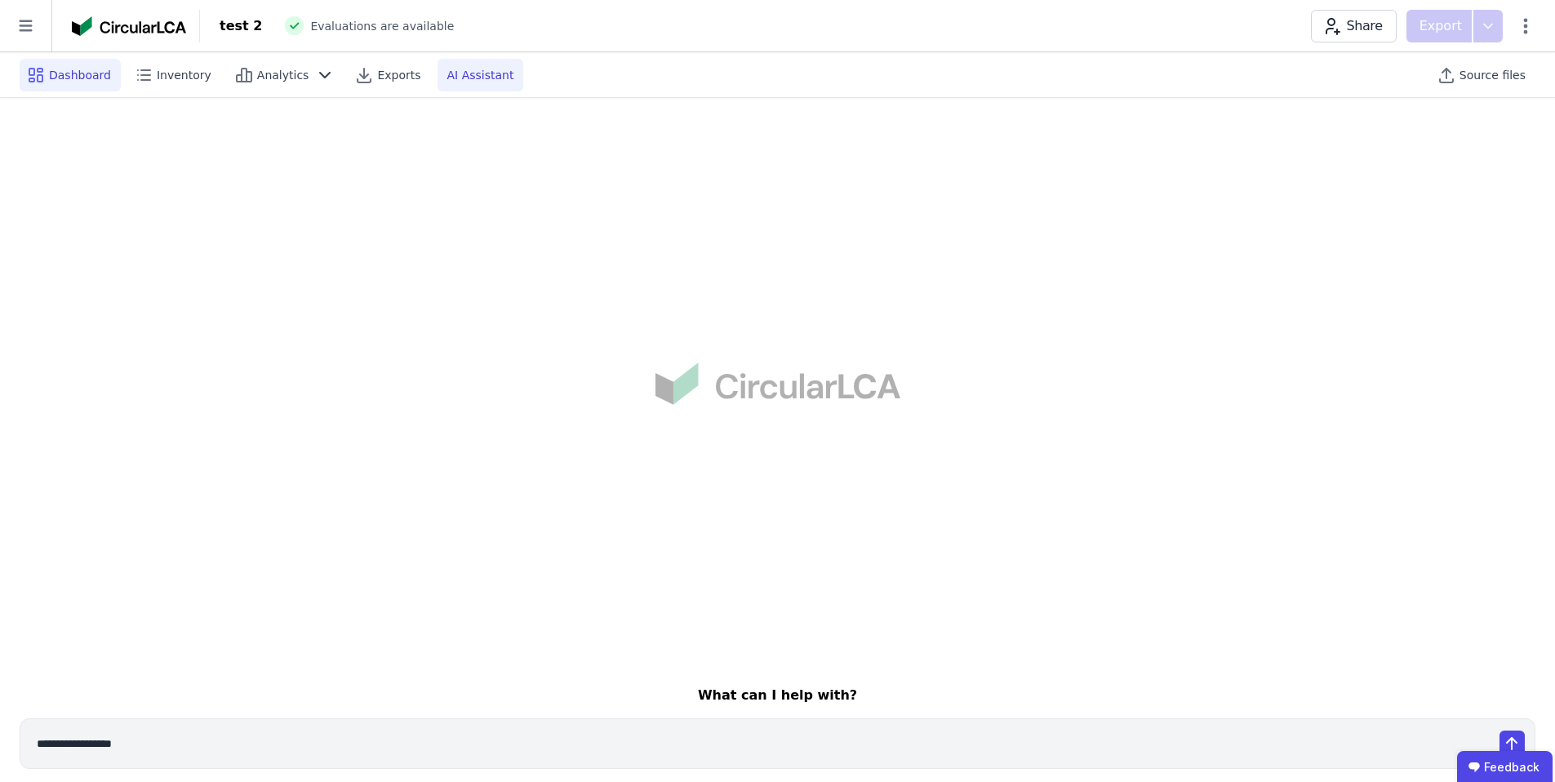
click at [69, 91] on div "Dashboard" at bounding box center [70, 75] width 101 height 33
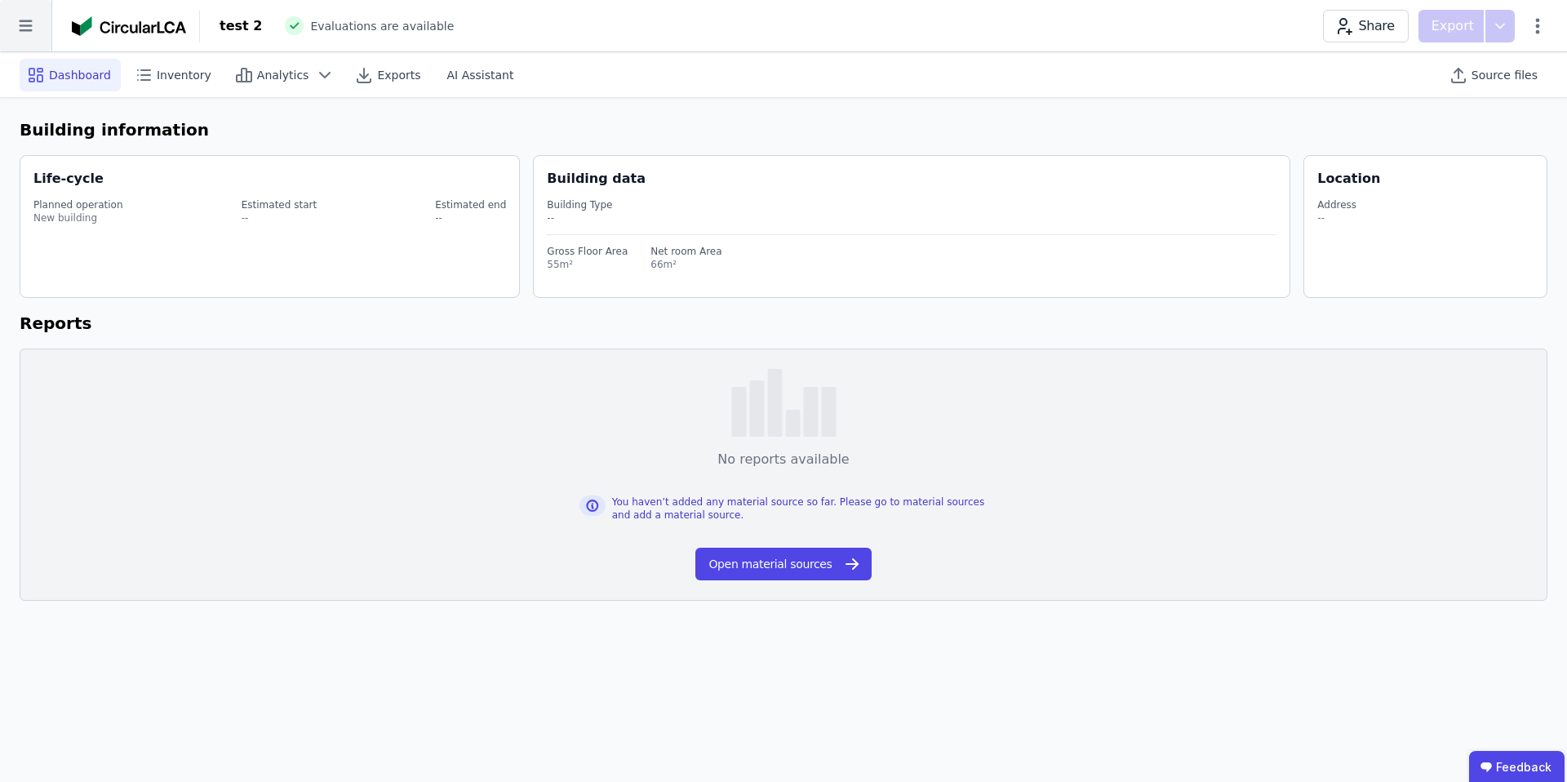
click at [29, 27] on icon at bounding box center [25, 25] width 51 height 51
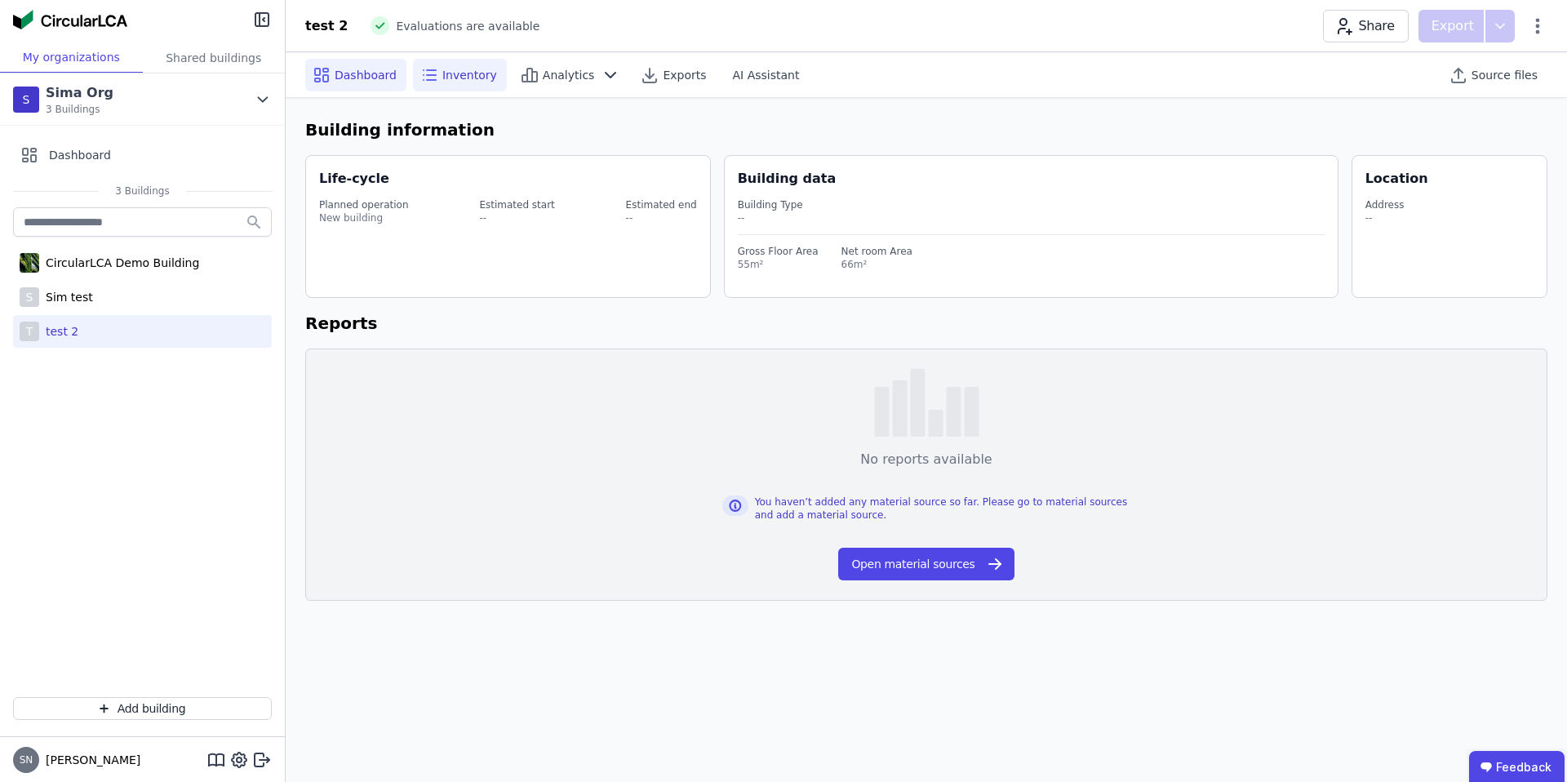
click at [473, 72] on span "Inventory" at bounding box center [469, 75] width 55 height 16
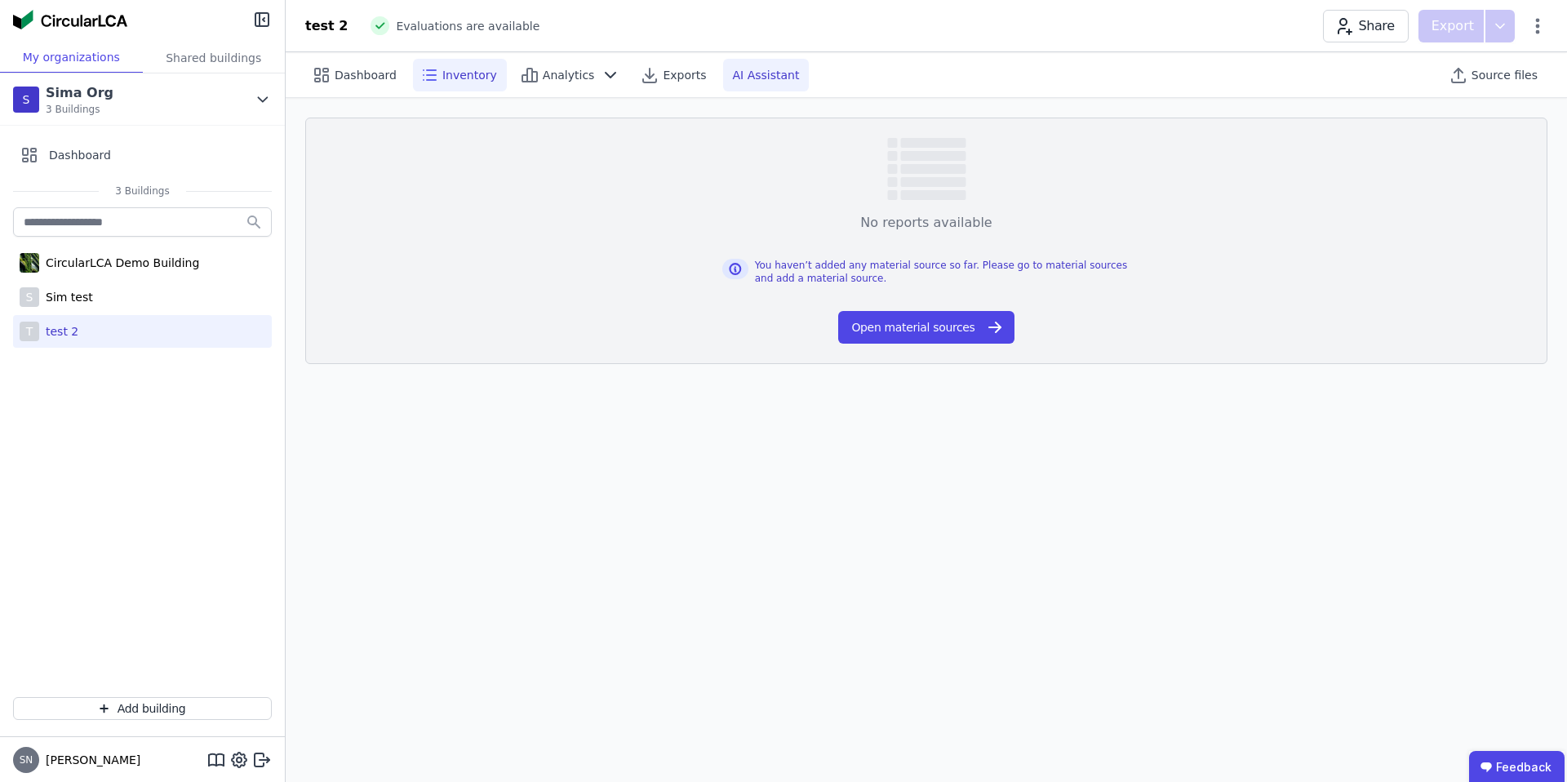
click at [754, 78] on span "AI Assistant" at bounding box center [766, 75] width 67 height 16
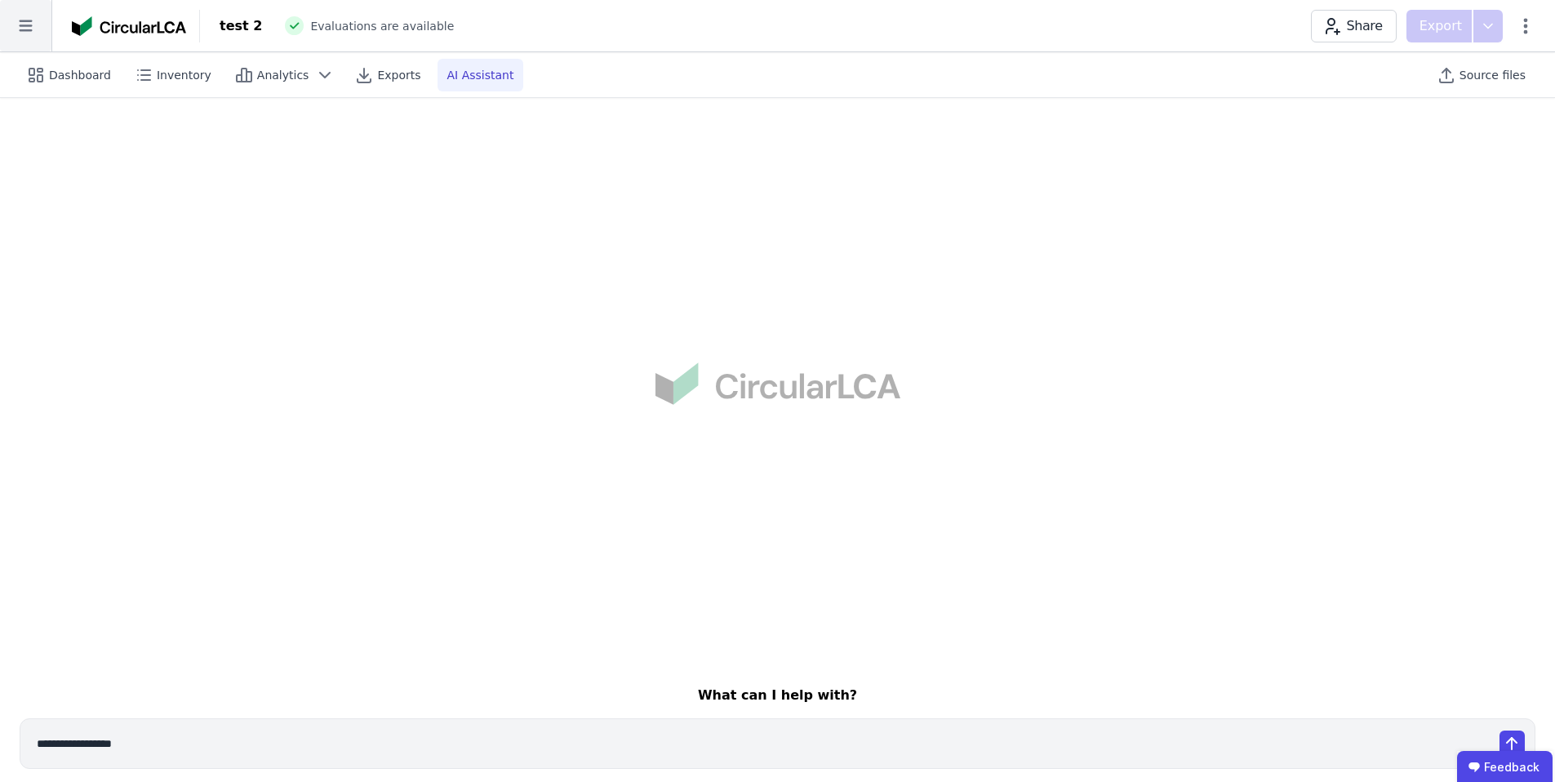
click at [11, 31] on icon at bounding box center [25, 25] width 51 height 51
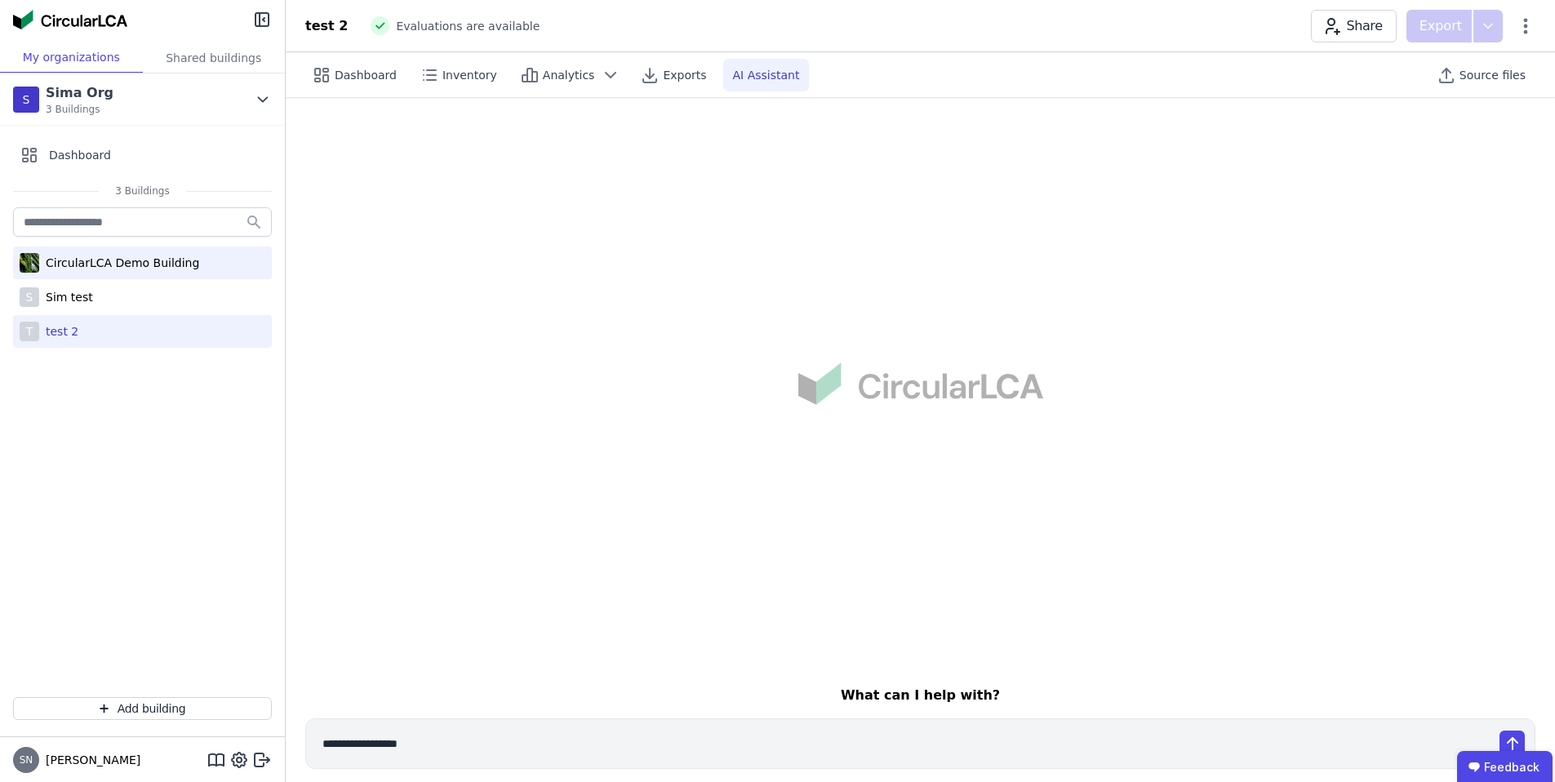
click at [106, 273] on div "CircularLCA Demo Building" at bounding box center [142, 263] width 259 height 33
select select "*"
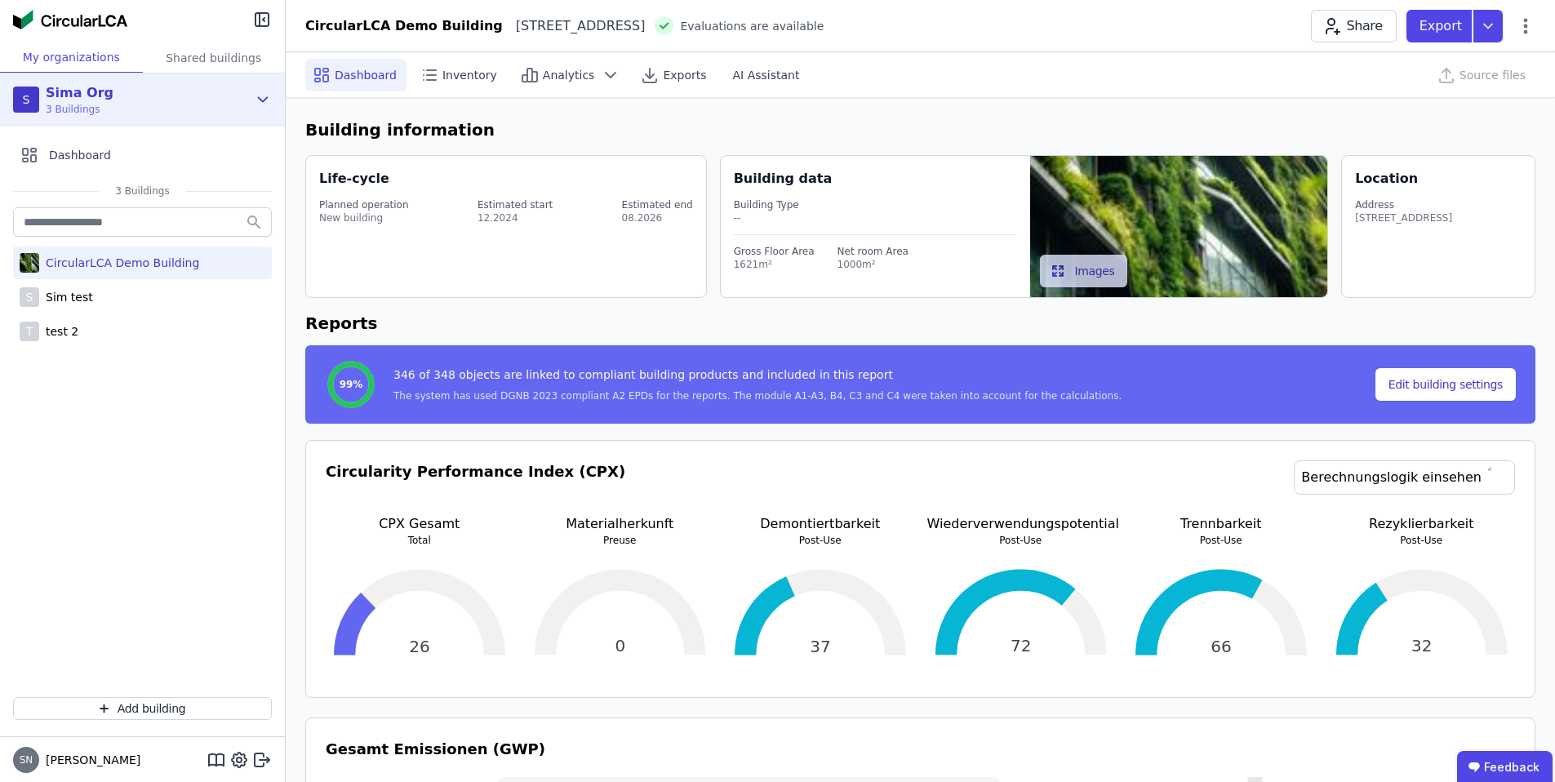
click at [122, 91] on div "S Sima Org 3 Buildings" at bounding box center [130, 99] width 234 height 33
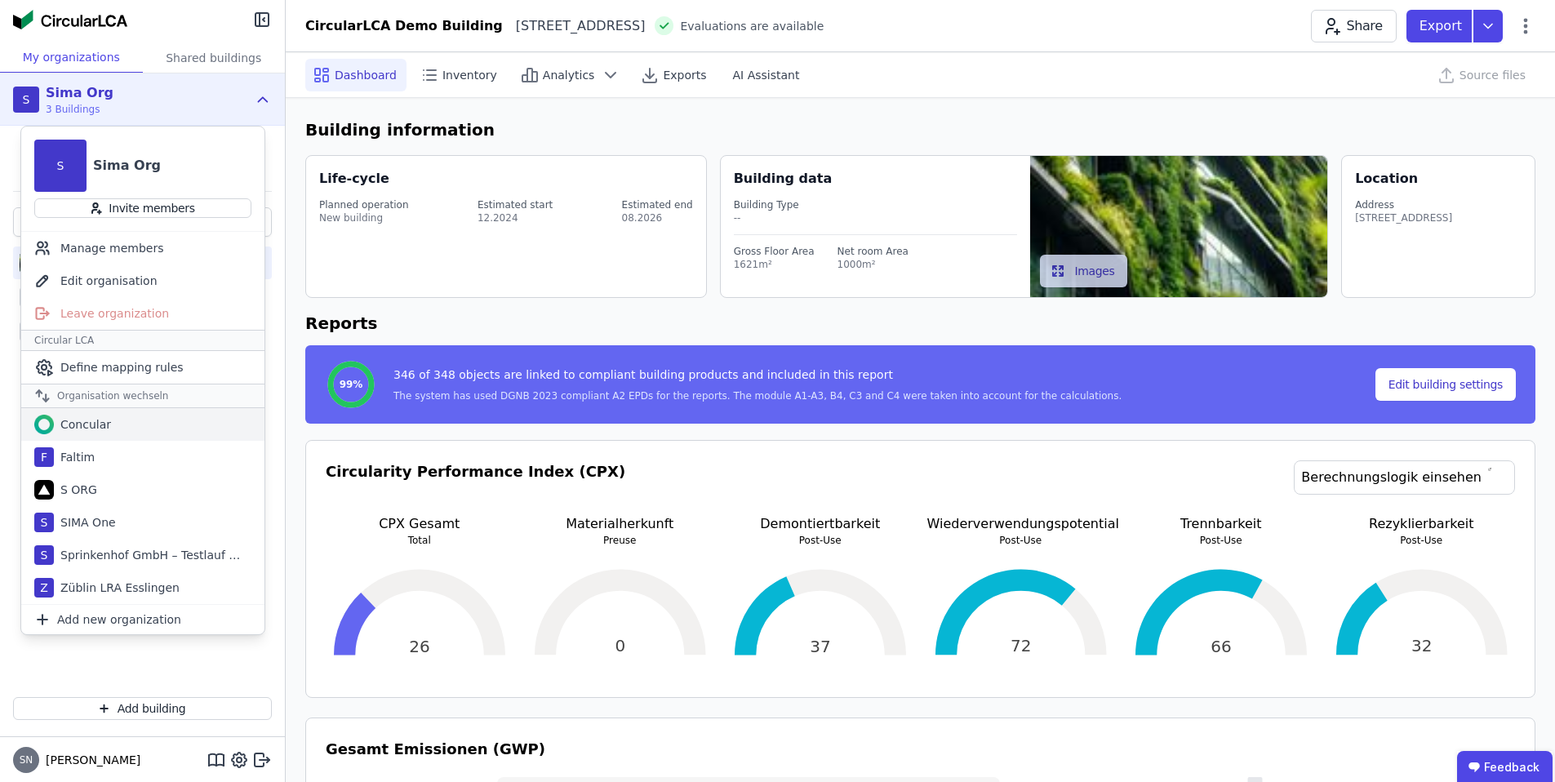
click at [110, 420] on div "Concular" at bounding box center [142, 424] width 243 height 33
select select "*"
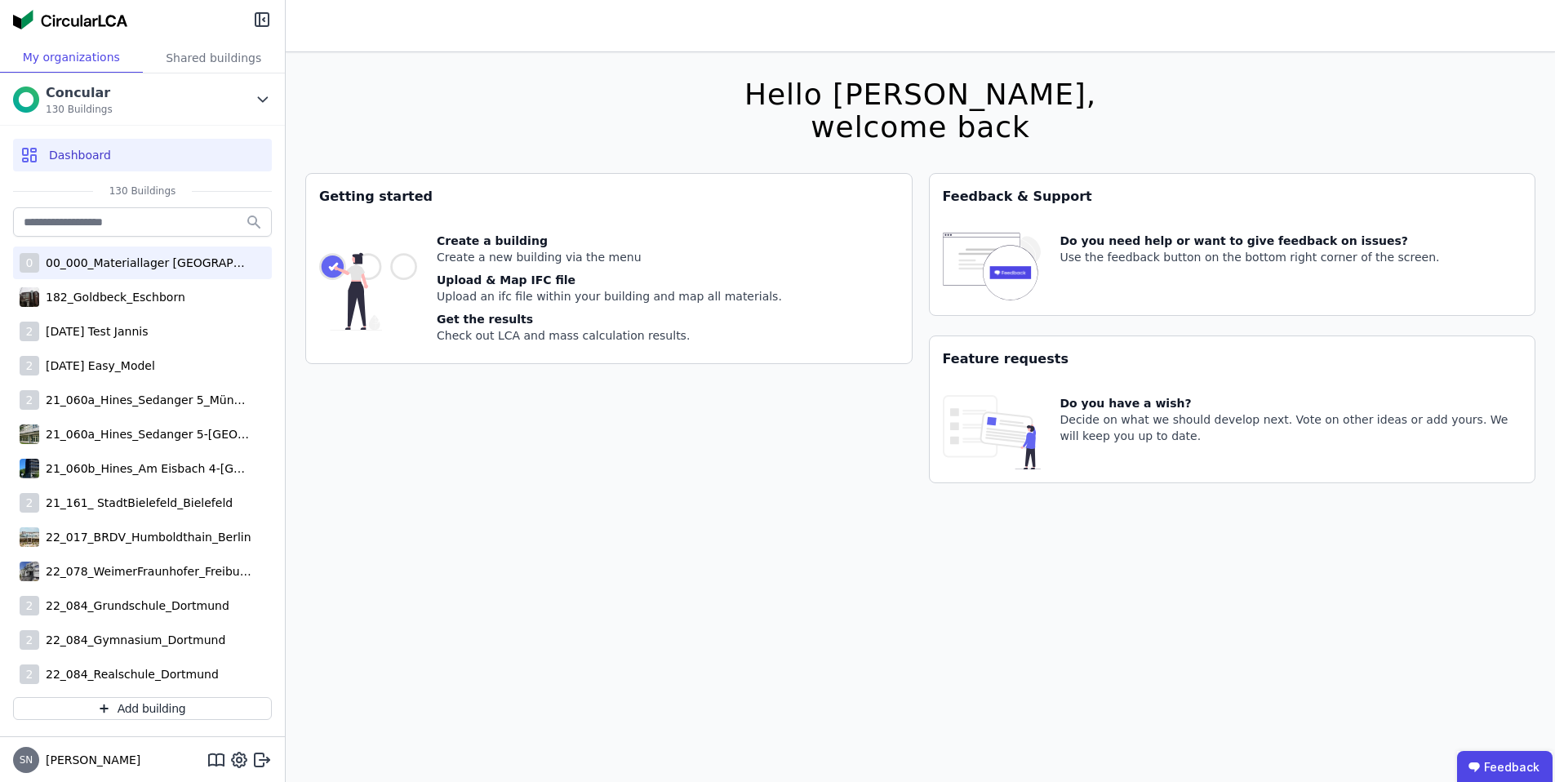
click at [112, 265] on div "00_000_Materiallager Stuttgart" at bounding box center [145, 263] width 212 height 16
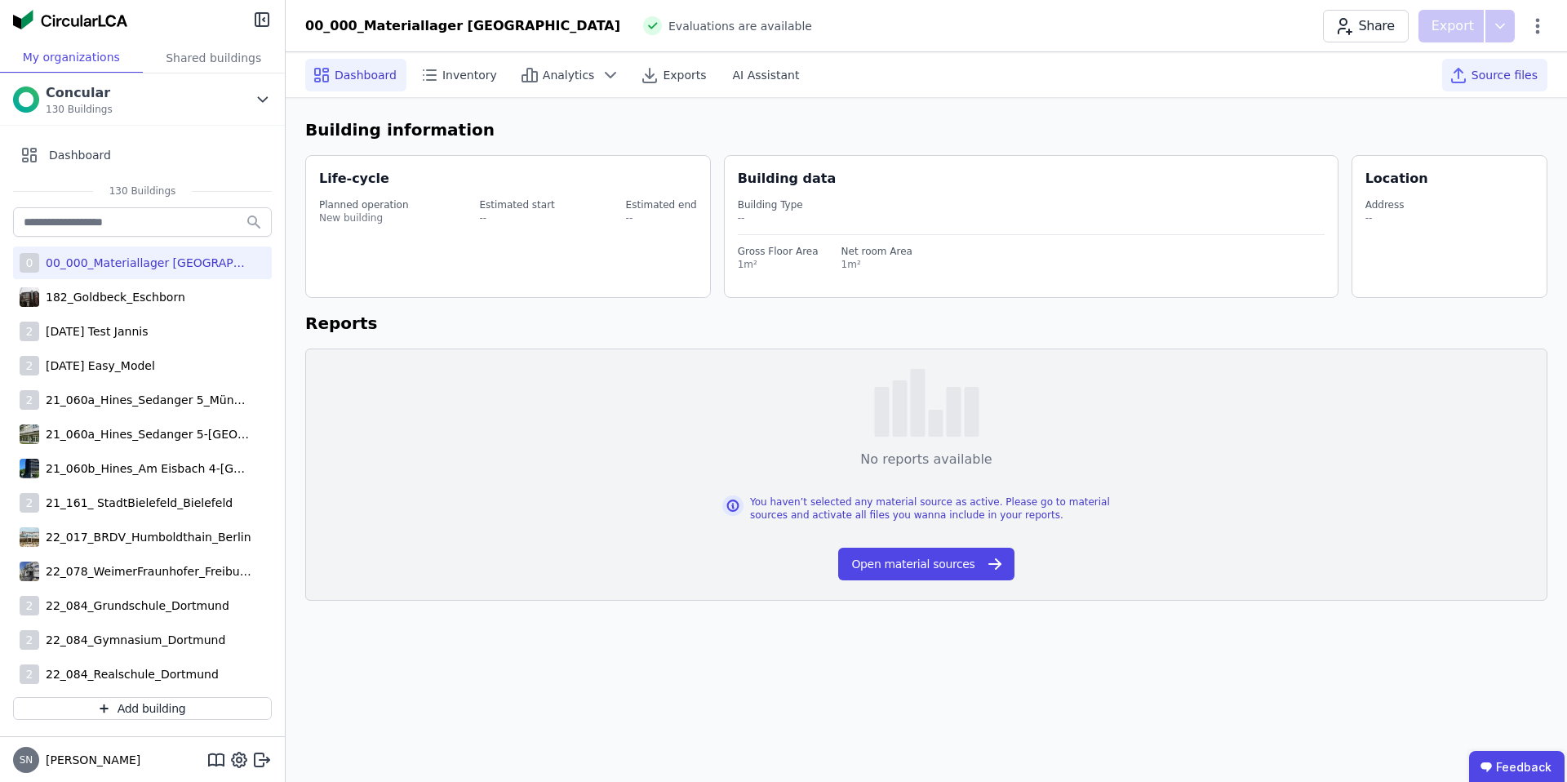
click at [1495, 78] on span "Source files" at bounding box center [1505, 75] width 66 height 16
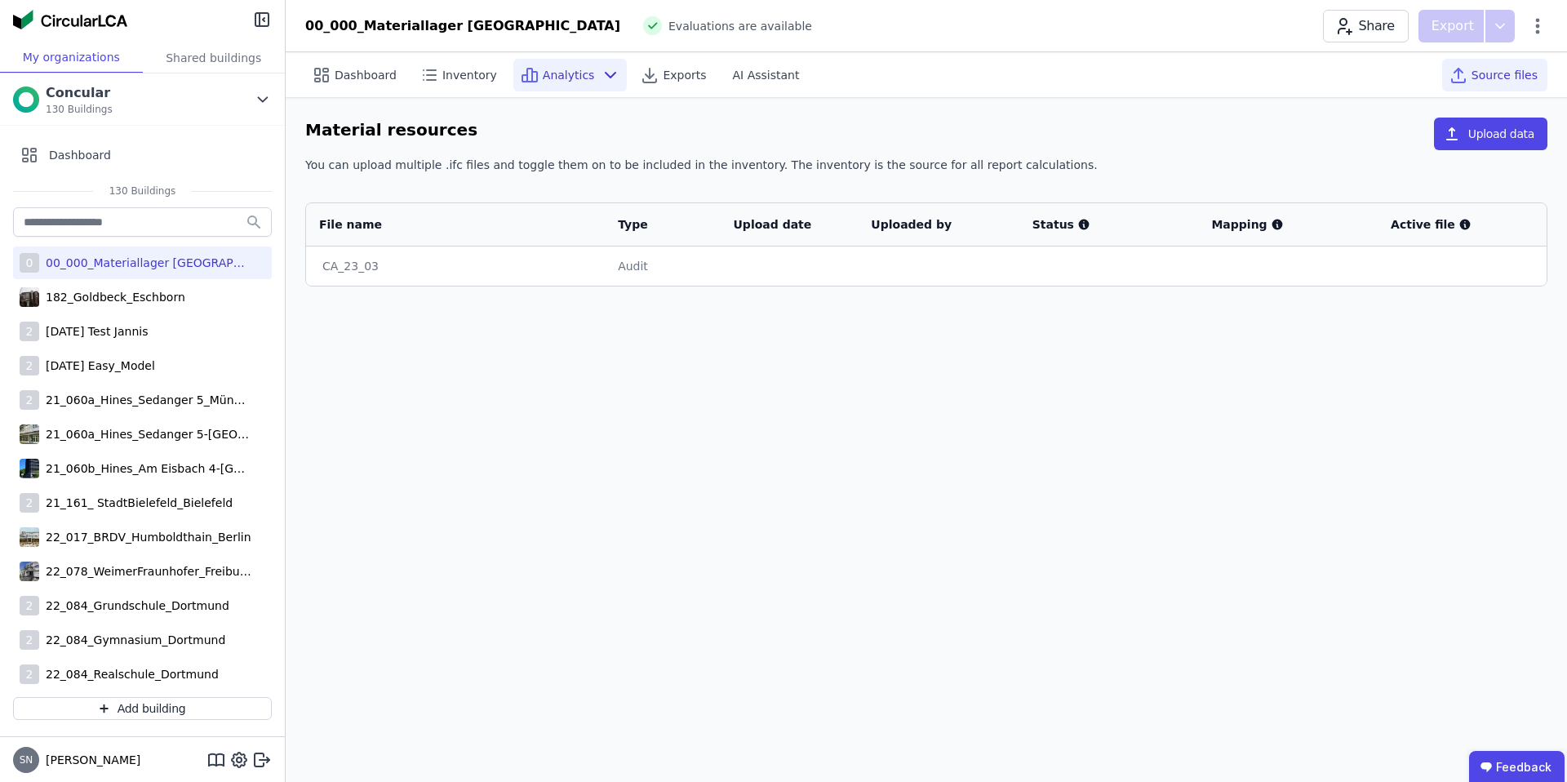
click at [586, 78] on div "Analytics" at bounding box center [570, 75] width 114 height 33
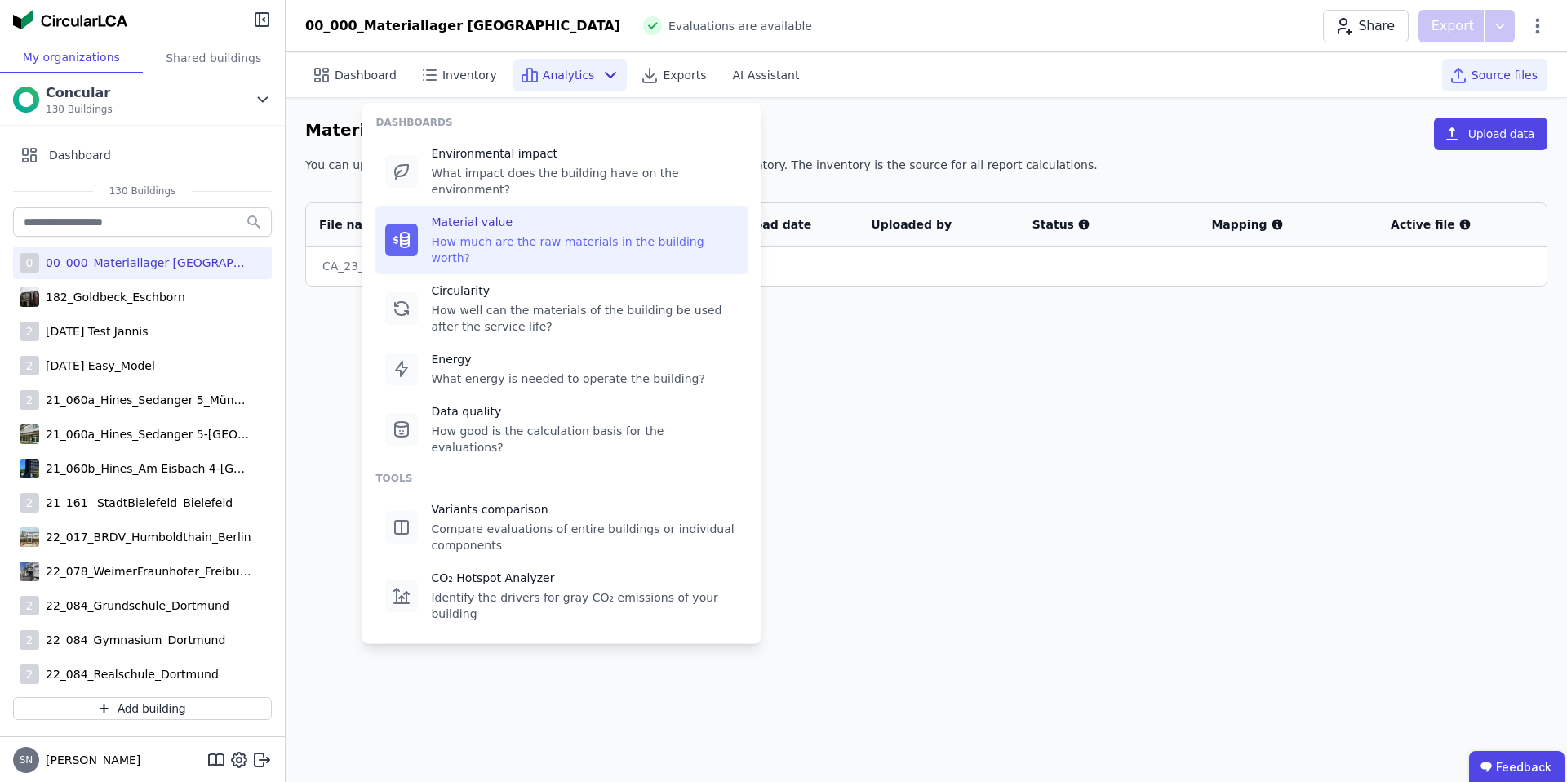
click at [535, 214] on div "Material value" at bounding box center [584, 222] width 307 height 16
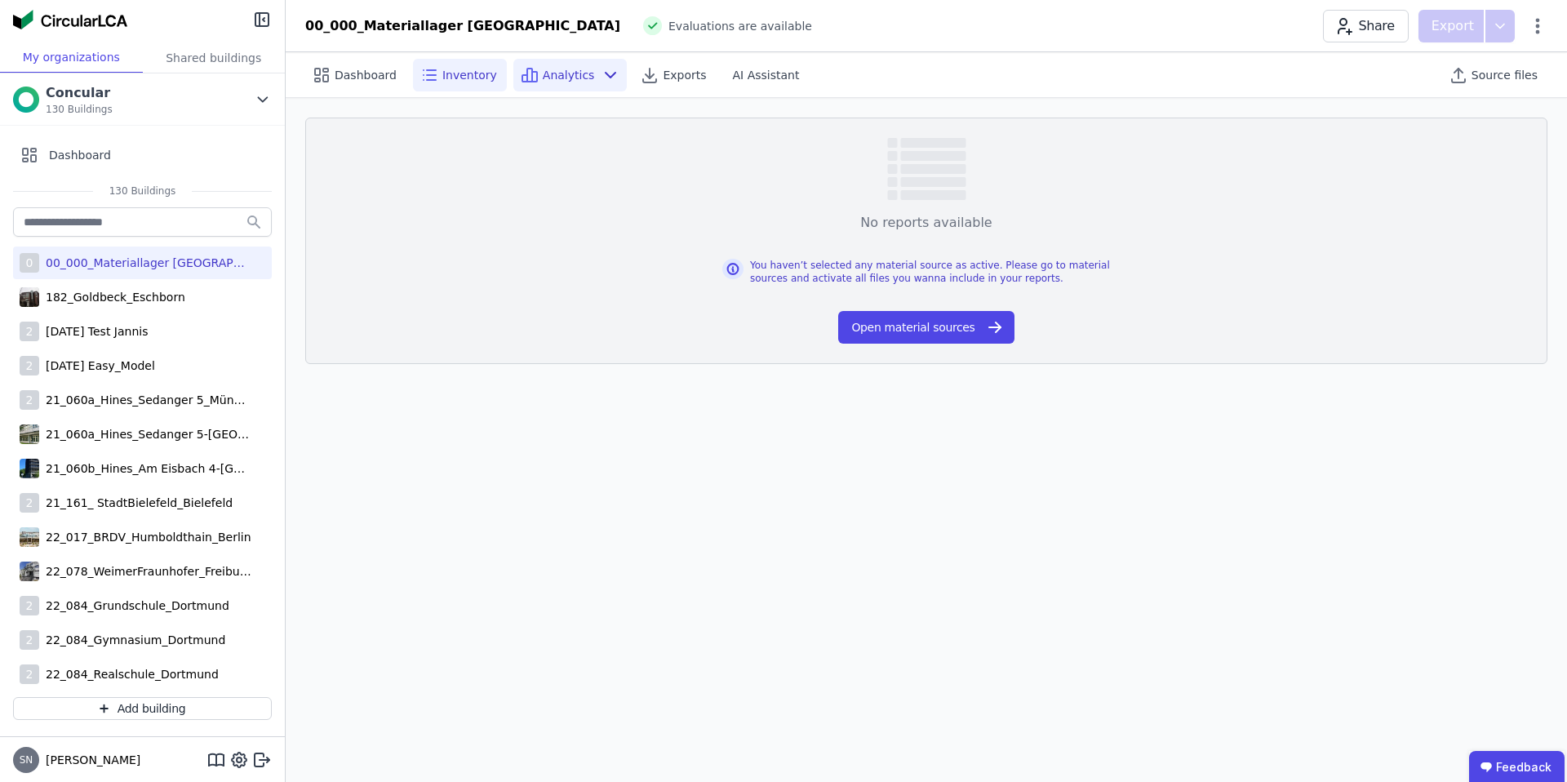
click at [448, 84] on div "Inventory" at bounding box center [460, 75] width 94 height 33
click at [549, 83] on div "Analytics" at bounding box center [570, 75] width 114 height 33
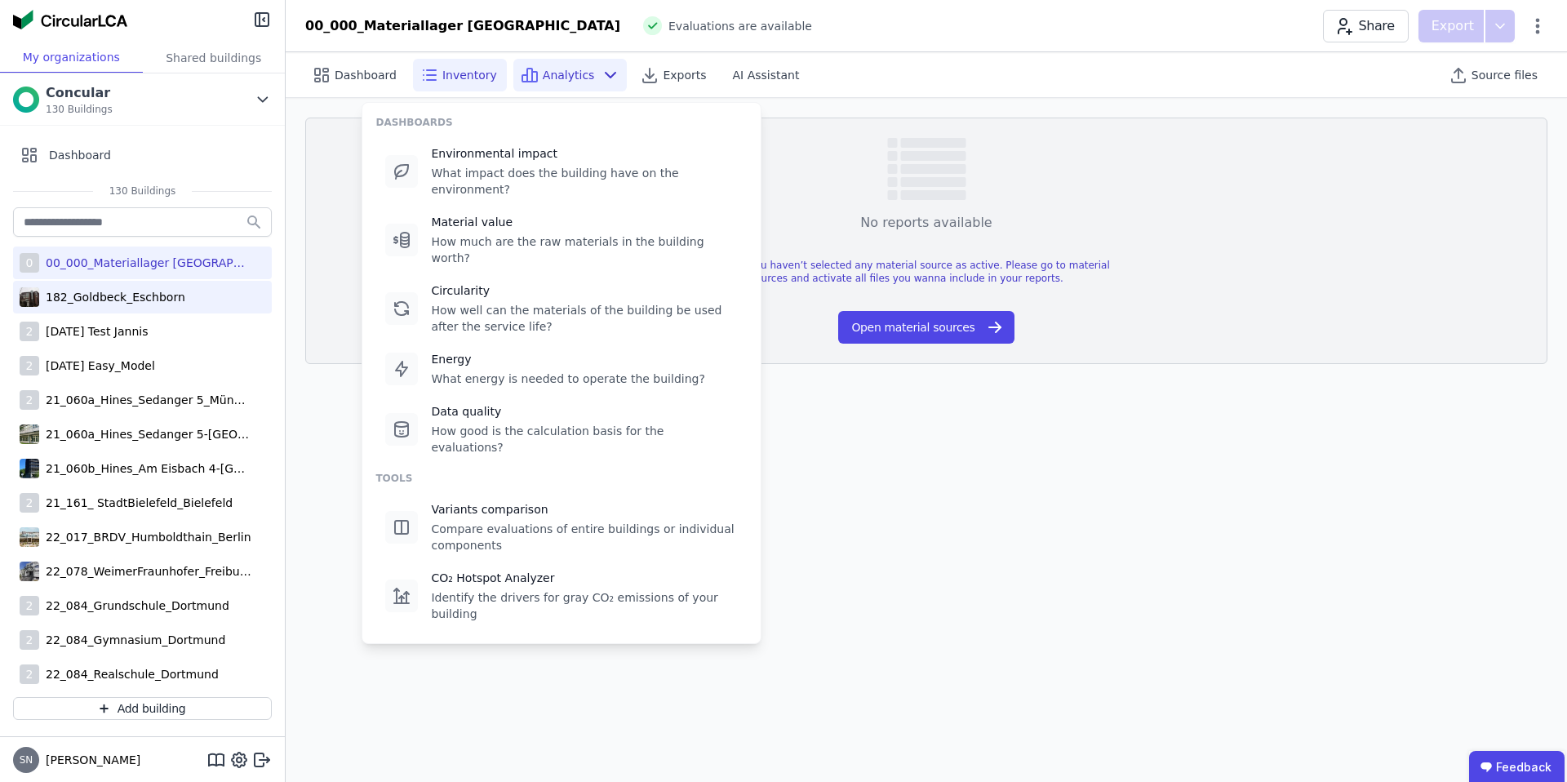
click at [124, 298] on div "182_Goldbeck_Eschborn" at bounding box center [112, 297] width 146 height 16
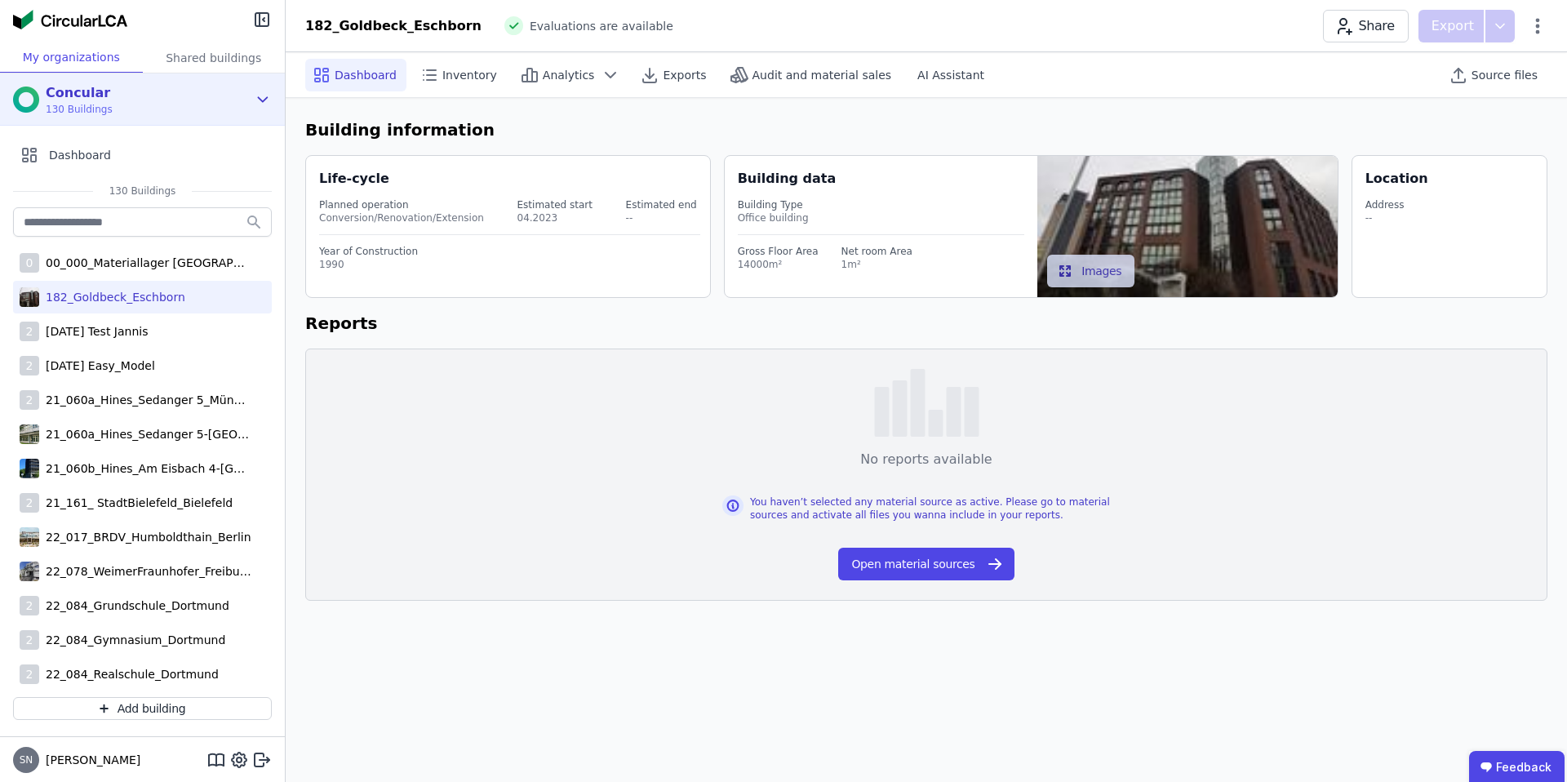
click at [159, 103] on div "Concular 130 Buildings" at bounding box center [130, 99] width 234 height 33
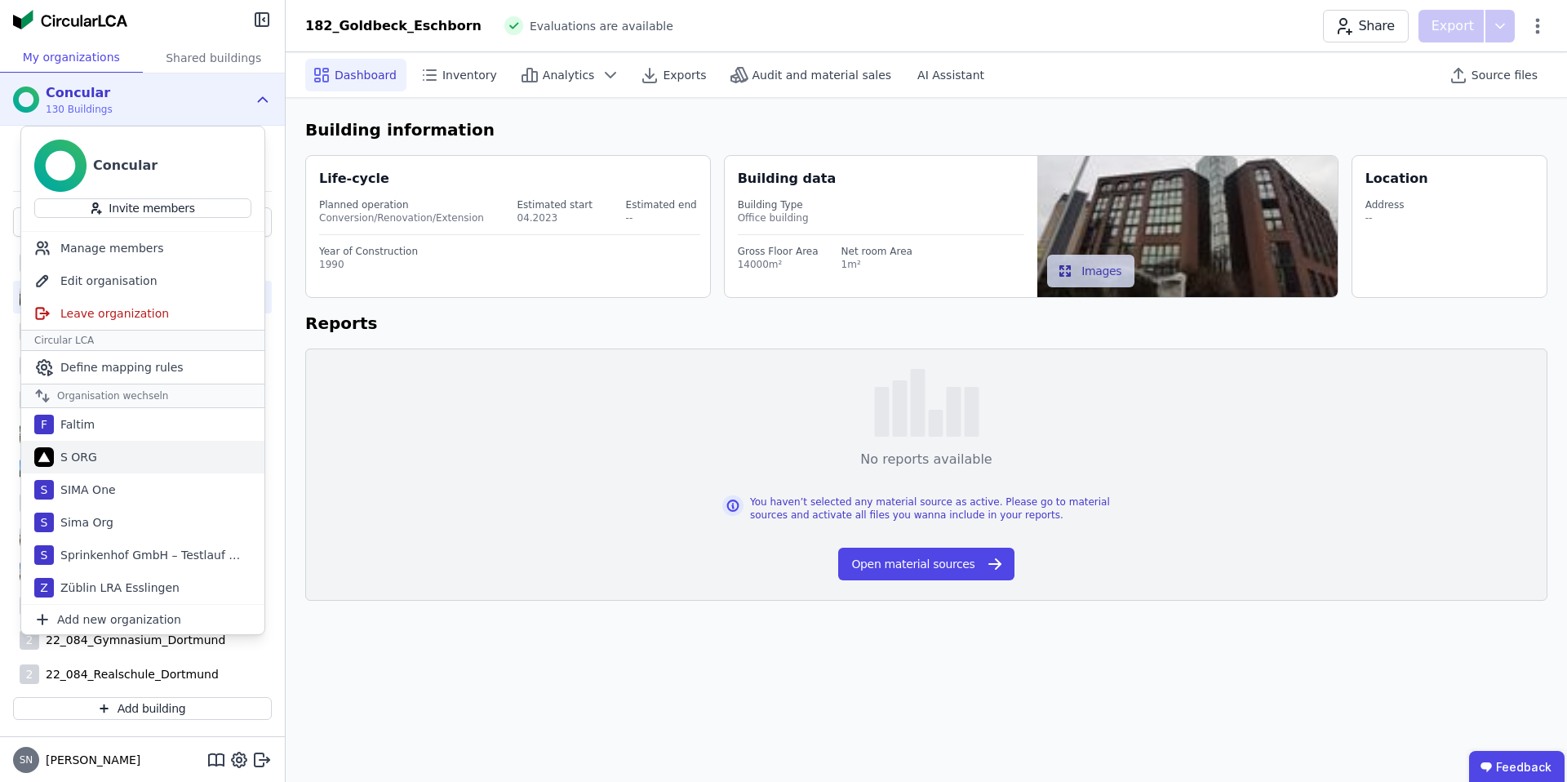
click at [96, 467] on div "S ORG" at bounding box center [142, 457] width 243 height 33
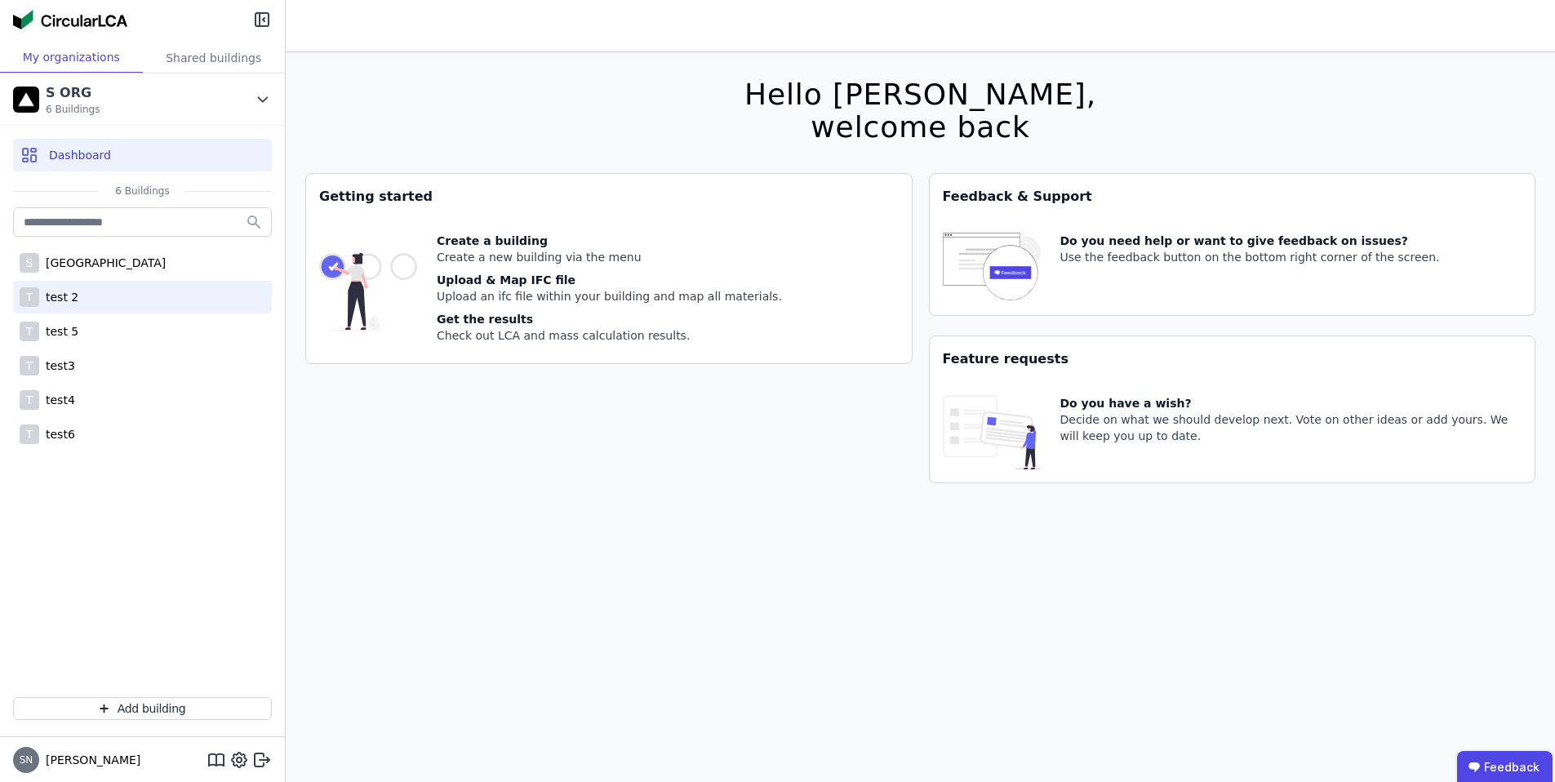
click at [87, 298] on div "T test 2" at bounding box center [142, 297] width 259 height 33
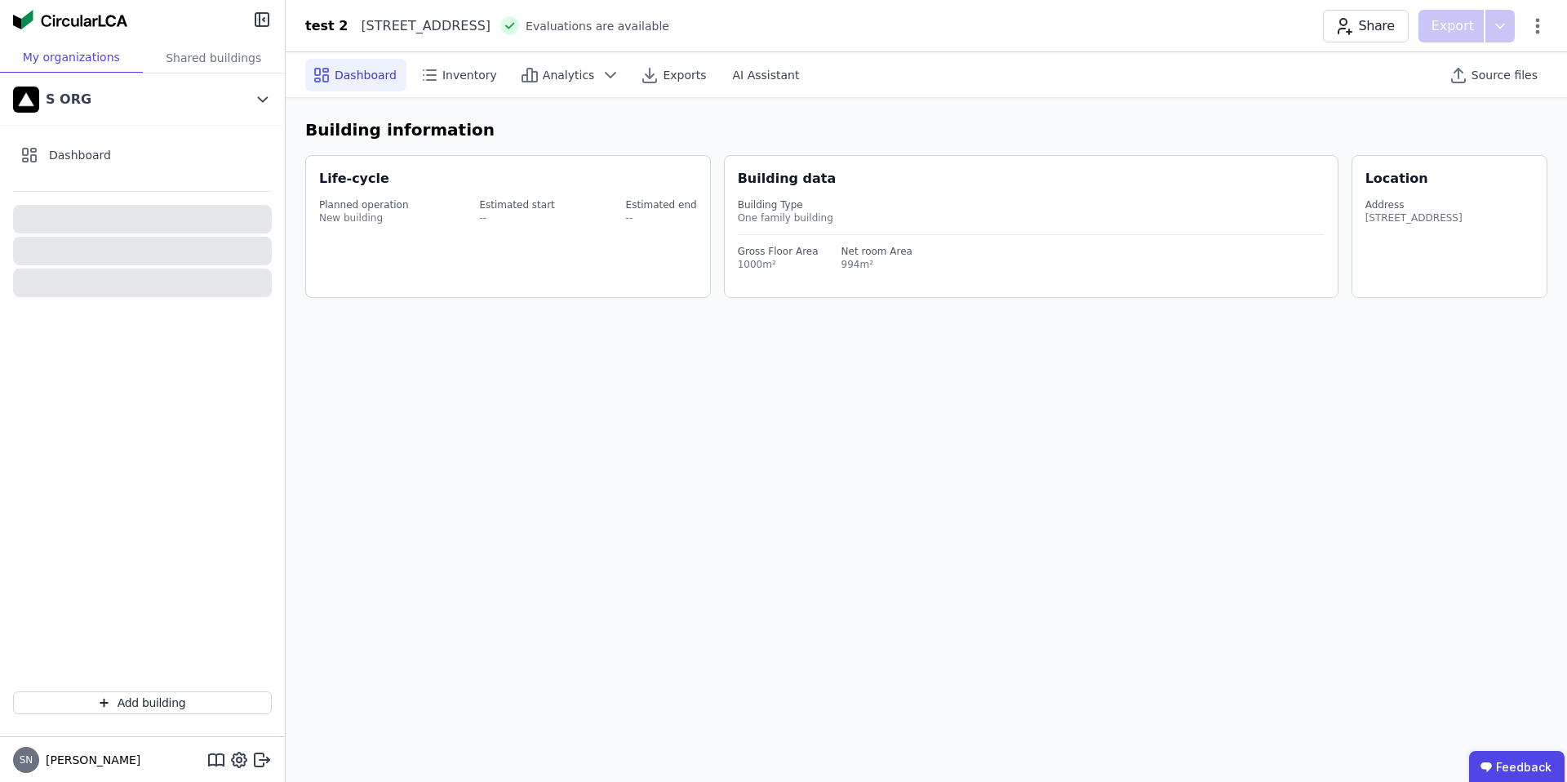
select select "*"
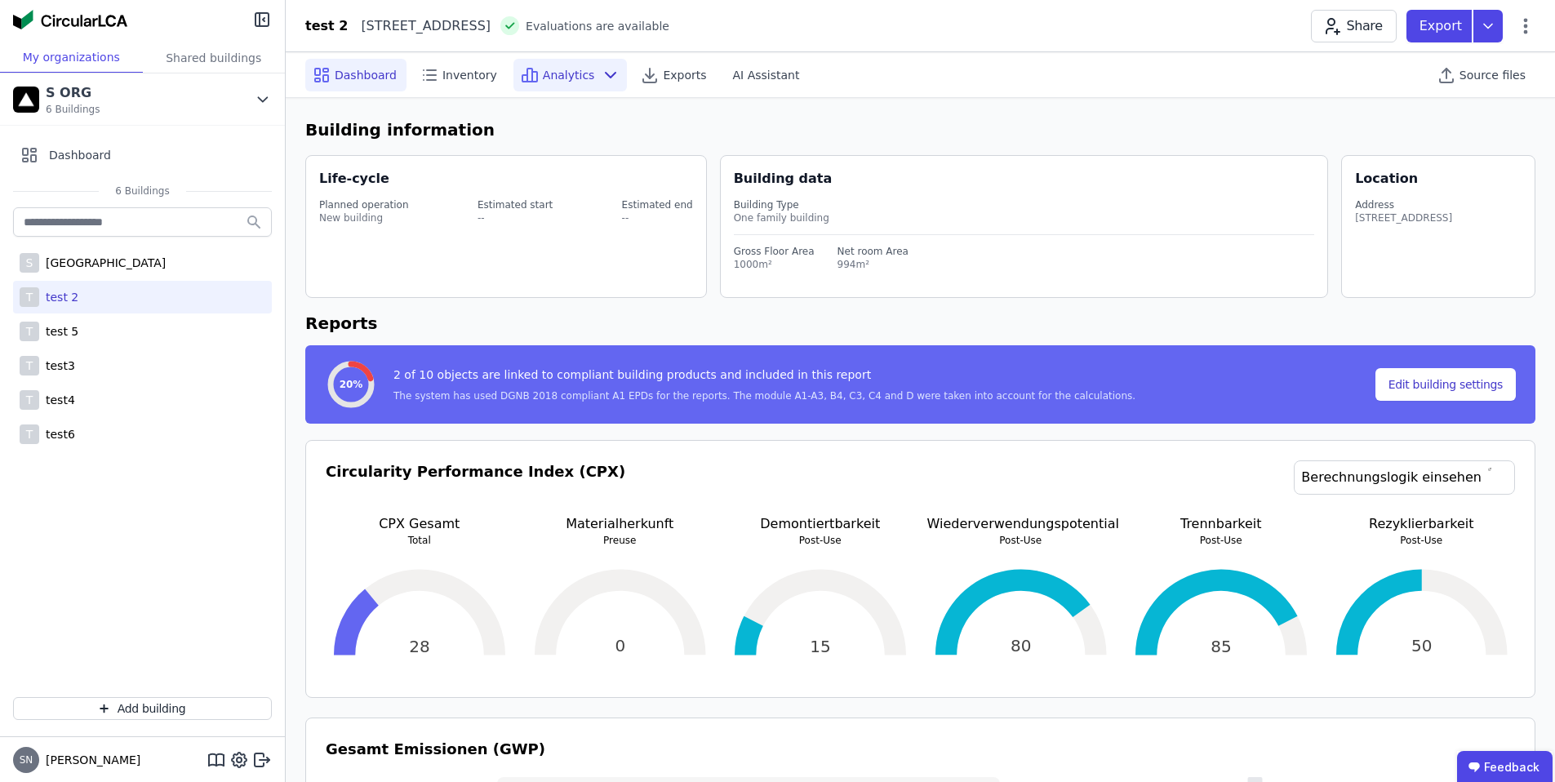
click at [561, 73] on span "Analytics" at bounding box center [569, 75] width 52 height 16
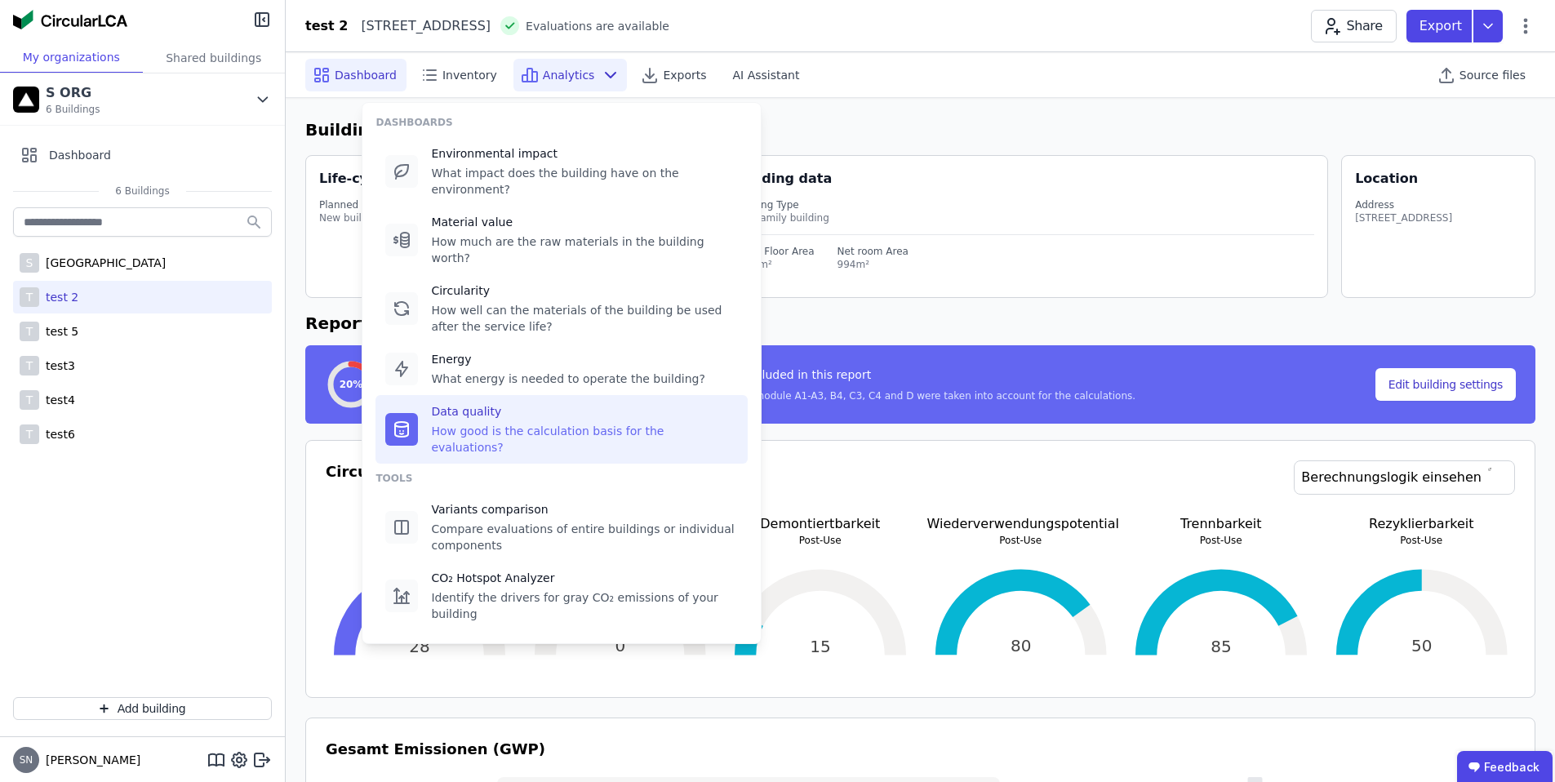
click at [478, 403] on div "Data quality" at bounding box center [584, 411] width 307 height 16
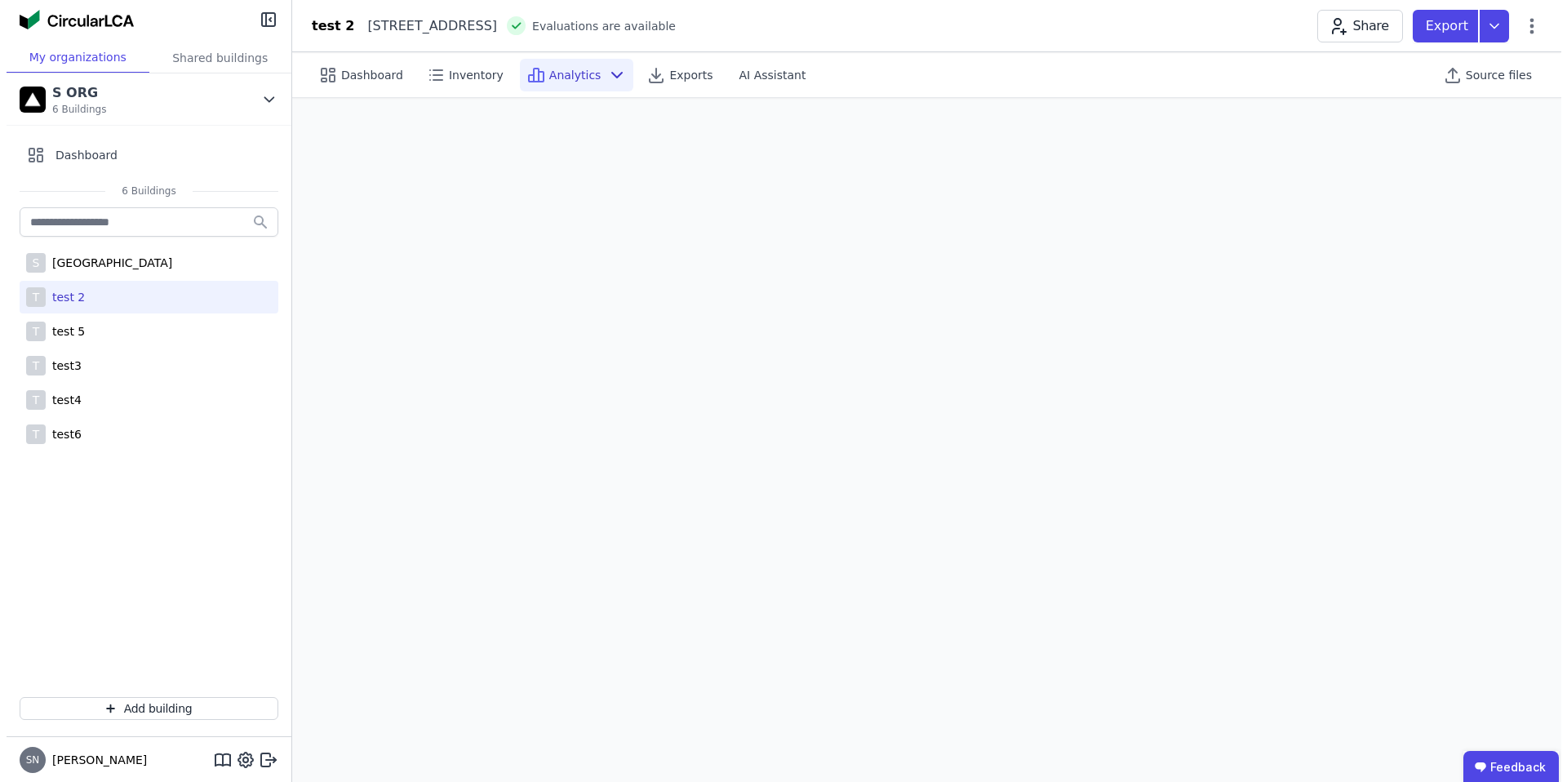
scroll to position [46, 0]
click at [238, 759] on icon at bounding box center [239, 760] width 20 height 20
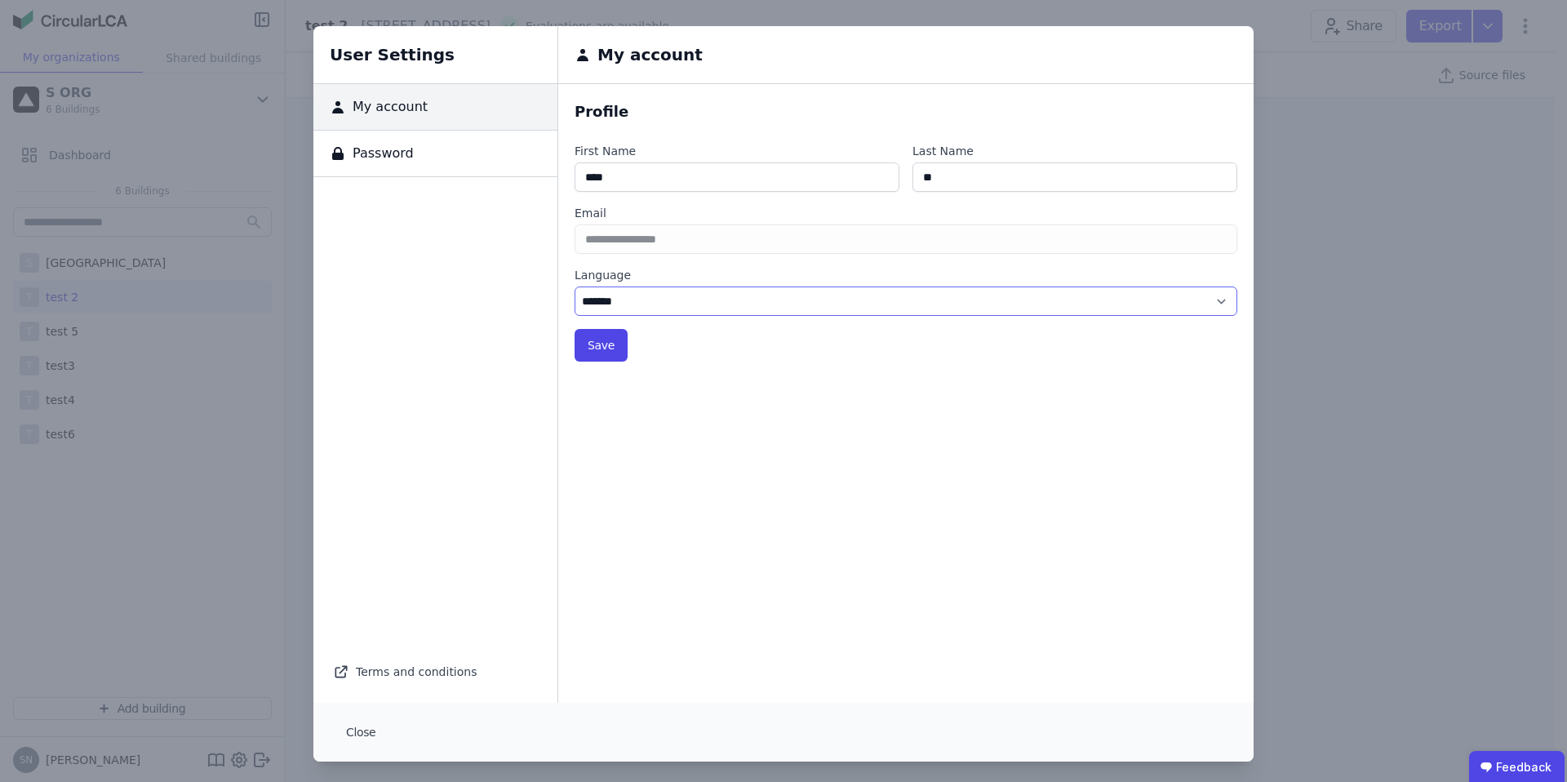
click at [657, 304] on select "******* ******" at bounding box center [906, 301] width 663 height 29
select select "*"
click at [575, 287] on select "******* ******" at bounding box center [906, 301] width 663 height 29
click at [604, 340] on button "Save" at bounding box center [601, 345] width 53 height 33
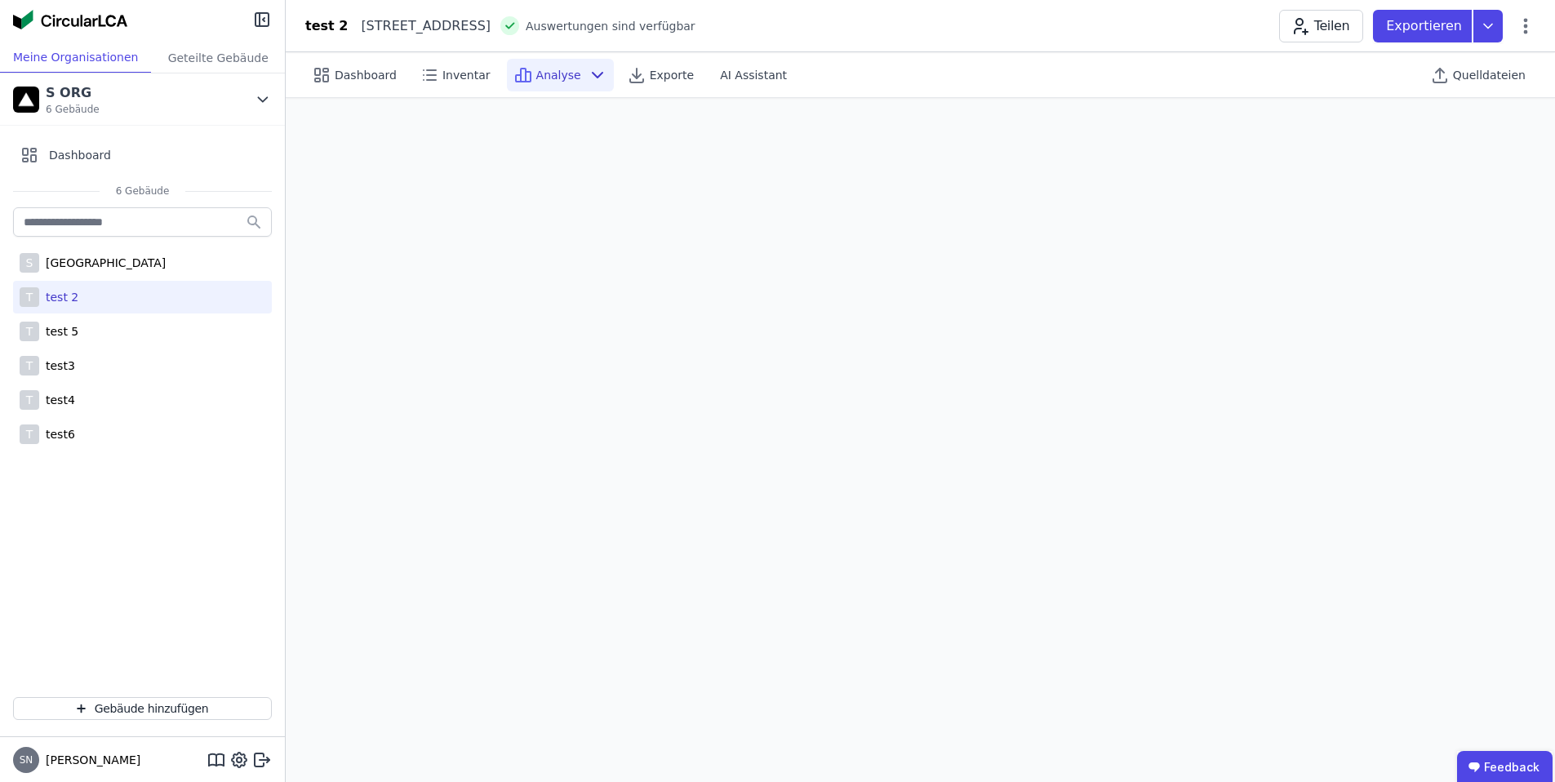
scroll to position [29, 0]
